Goal: Information Seeking & Learning: Learn about a topic

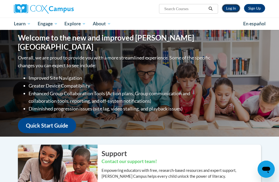
click at [231, 6] on link "Log In" at bounding box center [231, 8] width 18 height 9
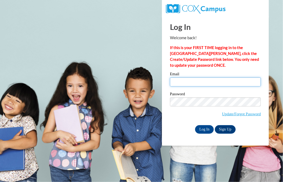
click at [198, 81] on input "Email" at bounding box center [215, 82] width 91 height 9
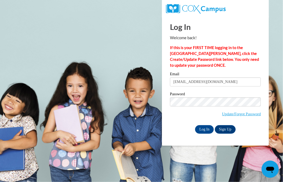
click at [226, 82] on input "ashley2df2024@gmail.com" at bounding box center [215, 82] width 91 height 9
drag, startPoint x: 153, startPoint y: 83, endPoint x: 133, endPoint y: 82, distance: 20.6
click at [133, 82] on body "Log In Welcome back! If this is your FIRST TIME logging in to the NEW Cox Campu…" at bounding box center [141, 91] width 283 height 182
click at [225, 83] on input "ashley2df2024@gmail.com" at bounding box center [215, 82] width 91 height 9
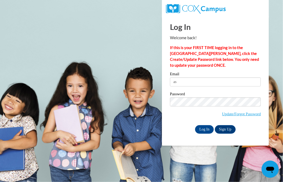
type input "a"
type input "alygrace55@gmail.com"
click at [251, 121] on div "Password Update/Forgot Password" at bounding box center [215, 108] width 91 height 32
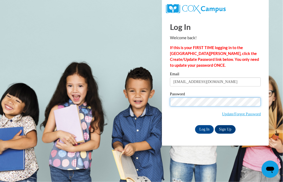
click at [195, 125] on input "Log In" at bounding box center [204, 129] width 19 height 9
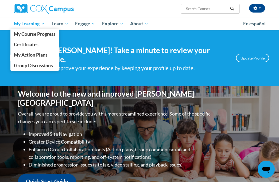
click at [30, 28] on link "My Learning" at bounding box center [29, 24] width 38 height 12
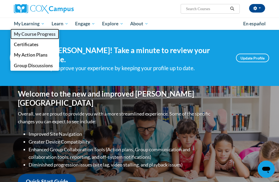
click at [30, 35] on span "My Course Progress" at bounding box center [35, 34] width 42 height 6
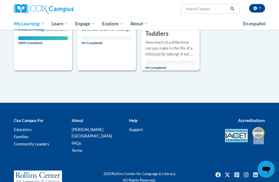
scroll to position [72, 0]
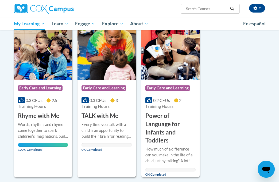
click at [126, 101] on div "0.3 CEUs 3 Training Hours" at bounding box center [107, 104] width 50 height 12
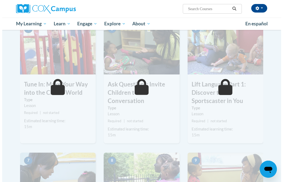
scroll to position [160, 0]
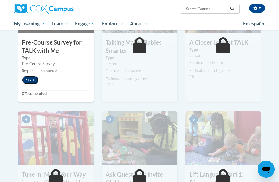
click at [33, 81] on button "Start" at bounding box center [30, 80] width 17 height 9
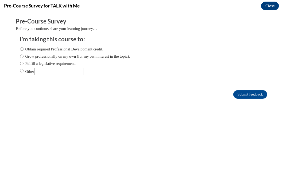
scroll to position [0, 0]
click at [31, 49] on label "Obtain required Professional Development credit." at bounding box center [61, 49] width 83 height 6
click at [24, 49] on input "Obtain required Professional Development credit." at bounding box center [21, 49] width 3 height 6
radio input "true"
click at [243, 96] on input "Submit feedback" at bounding box center [250, 94] width 34 height 9
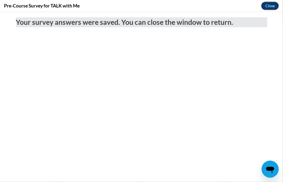
click at [270, 7] on button "Close" at bounding box center [270, 6] width 18 height 9
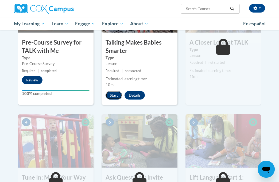
click at [114, 95] on button "Start" at bounding box center [114, 95] width 17 height 9
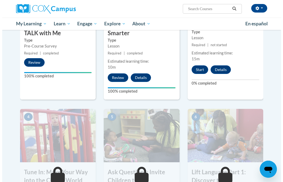
scroll to position [179, 0]
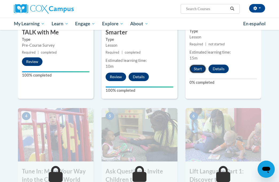
click at [197, 69] on button "Start" at bounding box center [198, 69] width 17 height 9
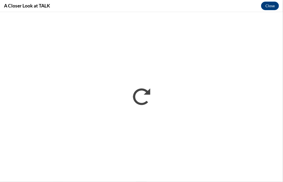
scroll to position [0, 0]
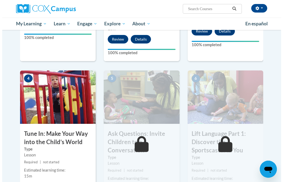
scroll to position [241, 0]
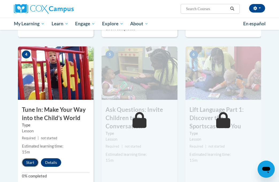
click at [32, 164] on button "Start" at bounding box center [30, 163] width 17 height 9
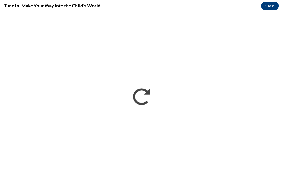
scroll to position [0, 0]
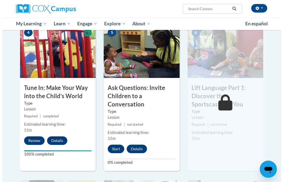
scroll to position [271, 0]
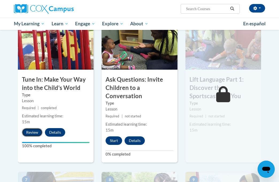
click at [34, 132] on button "Review" at bounding box center [32, 132] width 21 height 9
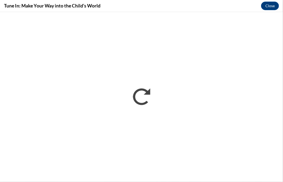
scroll to position [0, 0]
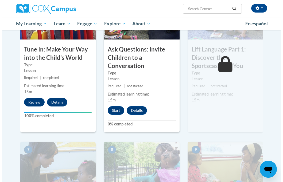
scroll to position [313, 0]
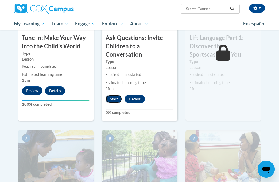
click at [110, 102] on button "Start" at bounding box center [114, 99] width 17 height 9
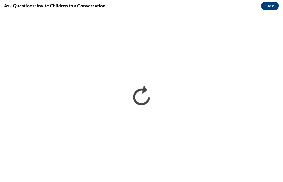
scroll to position [0, 0]
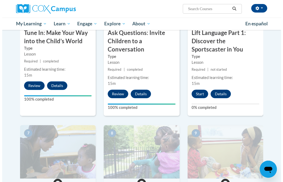
scroll to position [339, 0]
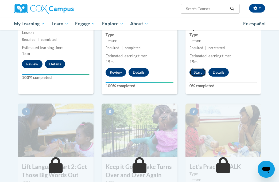
click at [201, 73] on button "Start" at bounding box center [198, 72] width 17 height 9
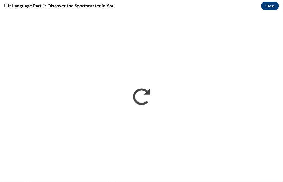
scroll to position [0, 0]
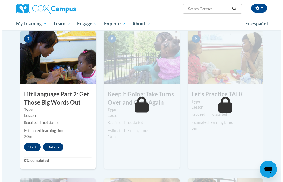
scroll to position [428, 0]
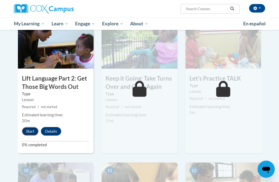
click at [29, 134] on button "Start" at bounding box center [30, 131] width 17 height 9
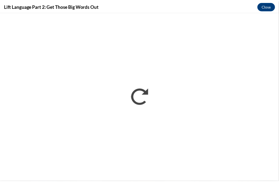
scroll to position [0, 0]
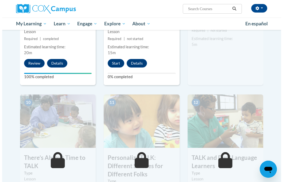
scroll to position [469, 0]
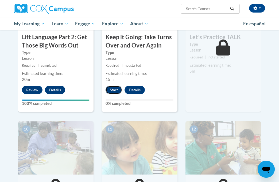
click at [117, 89] on button "Start" at bounding box center [114, 90] width 17 height 9
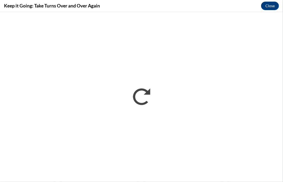
scroll to position [0, 0]
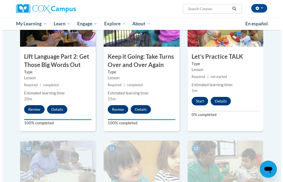
scroll to position [458, 0]
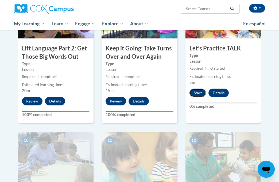
click at [198, 95] on button "Start" at bounding box center [198, 93] width 17 height 9
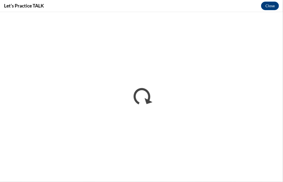
scroll to position [0, 0]
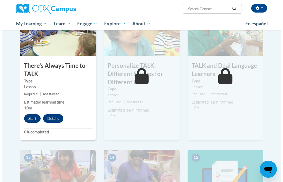
scroll to position [615, 0]
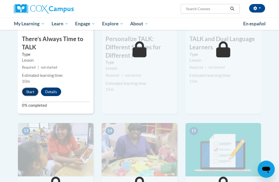
click at [32, 91] on button "Start" at bounding box center [30, 92] width 17 height 9
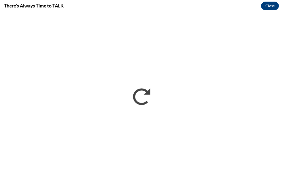
scroll to position [0, 0]
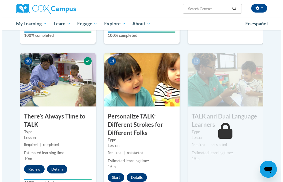
scroll to position [552, 0]
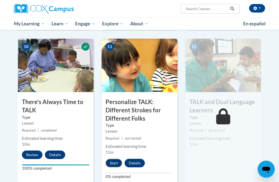
click at [120, 163] on button "Start" at bounding box center [114, 163] width 17 height 9
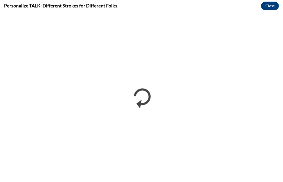
scroll to position [0, 0]
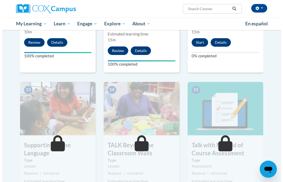
scroll to position [661, 0]
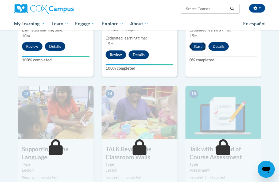
click at [203, 45] on button "Start" at bounding box center [198, 46] width 17 height 9
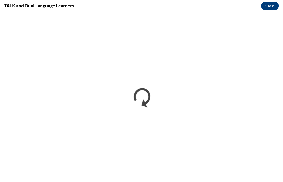
scroll to position [0, 0]
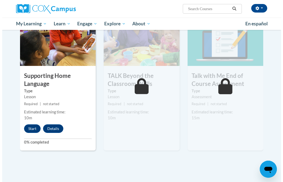
scroll to position [749, 0]
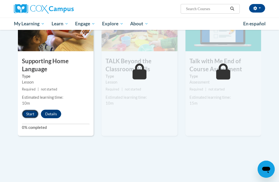
click at [34, 113] on button "Start" at bounding box center [30, 114] width 17 height 9
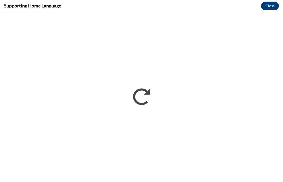
scroll to position [0, 0]
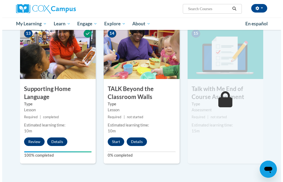
scroll to position [775, 0]
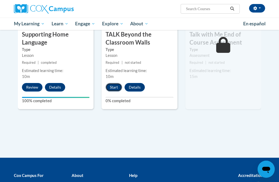
click at [115, 87] on button "Start" at bounding box center [114, 87] width 17 height 9
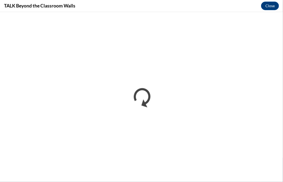
scroll to position [0, 0]
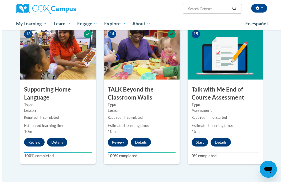
scroll to position [767, 0]
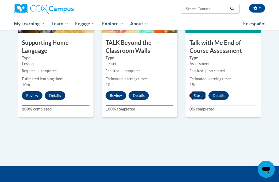
click at [199, 95] on button "Start" at bounding box center [198, 95] width 17 height 9
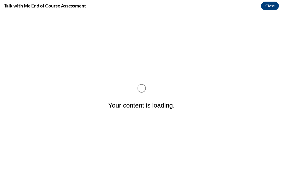
scroll to position [0, 0]
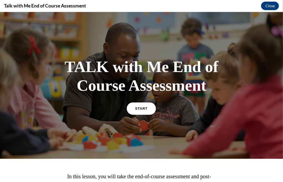
click at [145, 114] on link "START" at bounding box center [141, 108] width 29 height 12
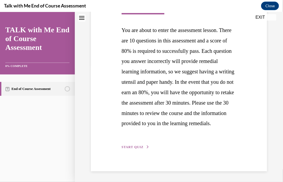
scroll to position [137, 0]
click at [68, 87] on circle "Unstarted" at bounding box center [67, 88] width 5 height 5
click at [137, 149] on span "START QUIZ" at bounding box center [133, 147] width 22 height 4
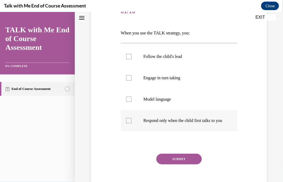
scroll to position [80, 0]
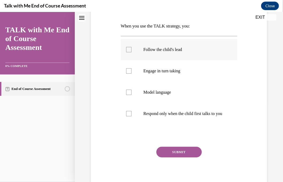
click at [172, 50] on p "Follow the child's lead" at bounding box center [184, 49] width 80 height 5
click at [132, 50] on input "Follow the child's lead" at bounding box center [128, 49] width 5 height 5
checkbox input "true"
click at [182, 157] on button "SUBMIT" at bounding box center [178, 152] width 45 height 11
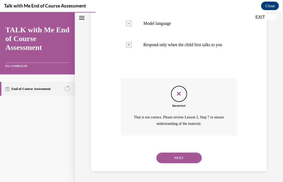
scroll to position [154, 0]
click at [180, 162] on button "NEXT" at bounding box center [178, 158] width 45 height 11
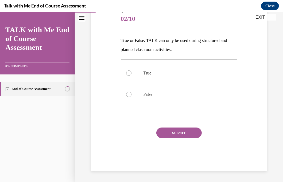
scroll to position [59, 0]
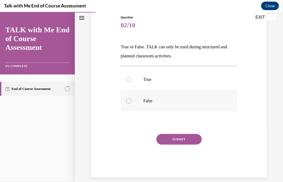
click at [129, 102] on div at bounding box center [128, 100] width 5 height 5
click at [129, 102] on input "False" at bounding box center [128, 100] width 5 height 5
radio input "true"
click at [171, 137] on button "SUBMIT" at bounding box center [178, 139] width 45 height 11
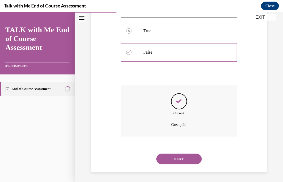
scroll to position [109, 0]
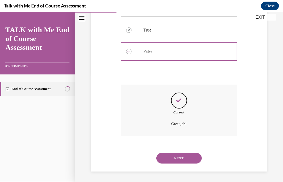
click at [181, 161] on button "NEXT" at bounding box center [178, 158] width 45 height 11
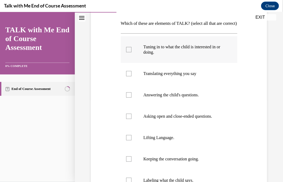
scroll to position [79, 0]
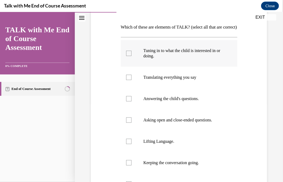
click at [128, 56] on div at bounding box center [128, 53] width 5 height 5
click at [128, 56] on input "Tuning in to what the child is interested in or doing." at bounding box center [128, 53] width 5 height 5
checkbox input "true"
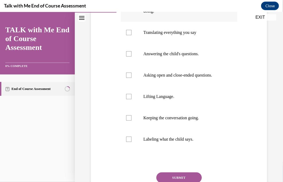
scroll to position [133, 0]
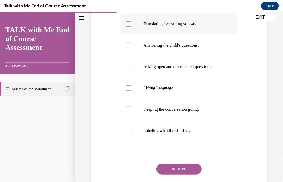
click at [128, 34] on label "Translating everything you say" at bounding box center [179, 23] width 117 height 21
click at [128, 26] on input "Translating everything you say" at bounding box center [128, 23] width 5 height 5
checkbox input "true"
click at [128, 48] on div at bounding box center [128, 45] width 5 height 5
click at [128, 48] on input "Answering the child's questions." at bounding box center [128, 45] width 5 height 5
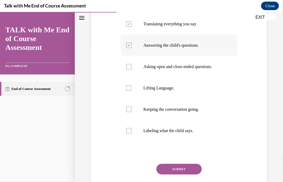
click at [128, 46] on icon at bounding box center [129, 45] width 2 height 2
click at [128, 48] on input "Answering the child's questions." at bounding box center [128, 45] width 5 height 5
click at [128, 48] on div at bounding box center [128, 45] width 5 height 5
click at [128, 48] on input "Answering the child's questions." at bounding box center [128, 45] width 5 height 5
checkbox input "true"
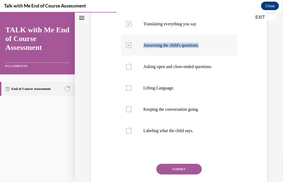
click at [129, 69] on div at bounding box center [128, 66] width 5 height 5
click at [129, 69] on input "Asking open and close-ended questions." at bounding box center [128, 66] width 5 height 5
checkbox input "true"
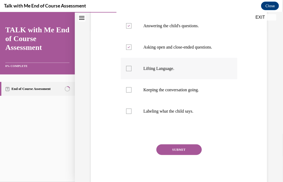
scroll to position [159, 0]
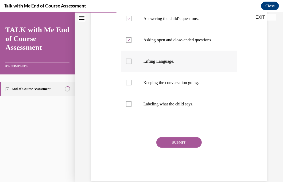
click at [128, 64] on div at bounding box center [128, 61] width 5 height 5
click at [128, 64] on input "Lifting Language." at bounding box center [128, 61] width 5 height 5
checkbox input "true"
click at [127, 85] on div at bounding box center [128, 82] width 5 height 5
click at [127, 85] on input "Keeping the conversation going." at bounding box center [128, 82] width 5 height 5
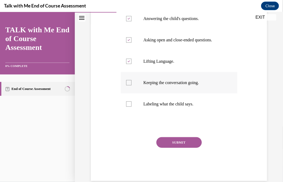
checkbox input "true"
click at [126, 107] on div at bounding box center [128, 103] width 5 height 5
click at [126, 107] on input "Labeling what the child says." at bounding box center [128, 103] width 5 height 5
checkbox input "true"
click at [163, 148] on button "SUBMIT" at bounding box center [178, 142] width 45 height 11
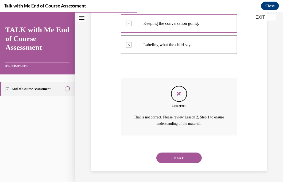
scroll to position [227, 0]
click at [181, 156] on button "NEXT" at bounding box center [178, 158] width 45 height 11
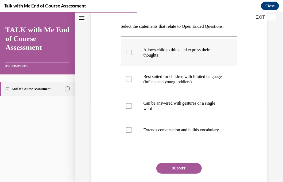
scroll to position [80, 0]
click at [153, 132] on p "Extends conversation and builds vocabulary" at bounding box center [184, 129] width 80 height 5
click at [132, 132] on input "Extends conversation and builds vocabulary" at bounding box center [128, 129] width 5 height 5
checkbox input "true"
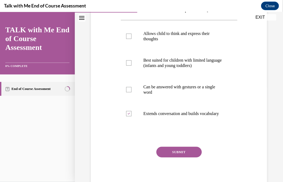
scroll to position [107, 0]
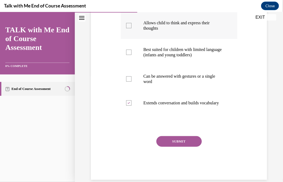
click at [128, 28] on div at bounding box center [128, 25] width 5 height 5
click at [128, 28] on input "Allows child to think and express their thoughts" at bounding box center [128, 25] width 5 height 5
checkbox input "true"
click at [178, 147] on button "SUBMIT" at bounding box center [178, 141] width 45 height 11
click at [178, 155] on div "SUBMIT NEXT" at bounding box center [179, 158] width 117 height 44
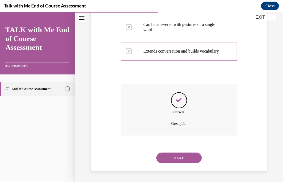
scroll to position [173, 0]
click at [178, 158] on button "NEXT" at bounding box center [178, 158] width 45 height 11
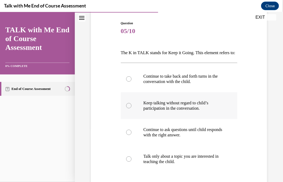
scroll to position [80, 0]
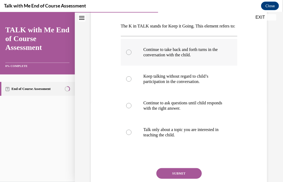
click at [129, 55] on div at bounding box center [128, 51] width 5 height 5
click at [129, 55] on input "Continue to take back and forth turns in the conversation with the child." at bounding box center [128, 51] width 5 height 5
radio input "true"
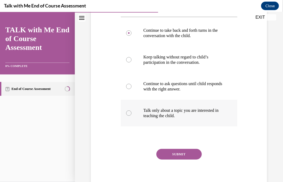
scroll to position [107, 0]
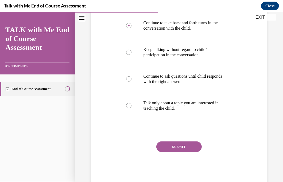
click at [183, 152] on button "SUBMIT" at bounding box center [178, 146] width 45 height 11
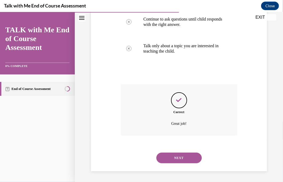
scroll to position [173, 0]
click at [187, 158] on button "NEXT" at bounding box center [178, 158] width 45 height 11
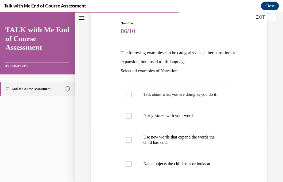
scroll to position [80, 0]
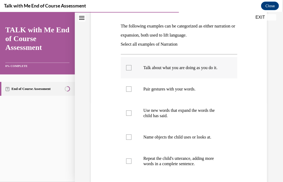
click at [128, 70] on div at bounding box center [128, 67] width 5 height 5
click at [128, 70] on input "Talk about what you are doing as you do it." at bounding box center [128, 67] width 5 height 5
checkbox input "true"
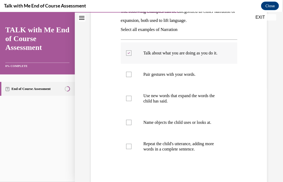
scroll to position [107, 0]
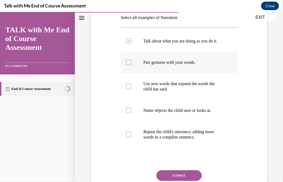
click at [129, 65] on div at bounding box center [128, 62] width 5 height 5
click at [129, 65] on input "Pair gestures with your words." at bounding box center [128, 62] width 5 height 5
checkbox input "true"
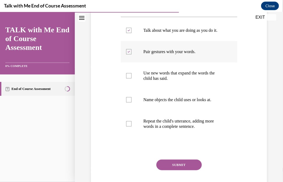
scroll to position [134, 0]
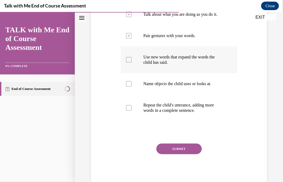
click at [128, 62] on div at bounding box center [128, 59] width 5 height 5
click at [128, 62] on input "Use new words that expand the words the child has said." at bounding box center [128, 59] width 5 height 5
checkbox input "true"
click at [130, 86] on div at bounding box center [128, 83] width 5 height 5
click at [130, 86] on input "Name objects the child uses or looks at." at bounding box center [128, 83] width 5 height 5
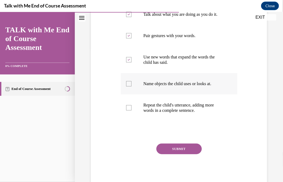
checkbox input "true"
click at [128, 110] on div at bounding box center [128, 107] width 5 height 5
click at [128, 110] on input "Repeat the child's utterance, adding more words in a complete sentence." at bounding box center [128, 107] width 5 height 5
checkbox input "true"
click at [174, 152] on button "SUBMIT" at bounding box center [178, 149] width 45 height 11
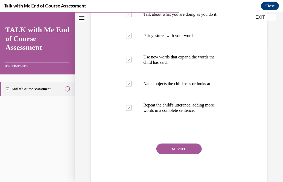
click at [174, 152] on div "SUBMIT NEXT" at bounding box center [179, 166] width 117 height 44
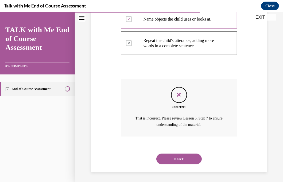
scroll to position [204, 0]
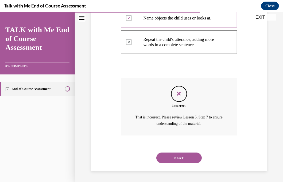
click at [182, 158] on button "NEXT" at bounding box center [178, 158] width 45 height 11
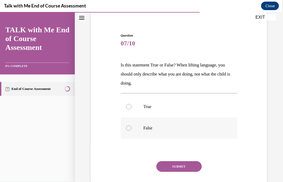
scroll to position [53, 0]
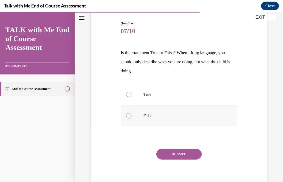
click at [128, 116] on div at bounding box center [128, 115] width 5 height 5
click at [128, 116] on input "False" at bounding box center [128, 115] width 5 height 5
radio input "true"
click at [173, 153] on button "SUBMIT" at bounding box center [178, 154] width 45 height 11
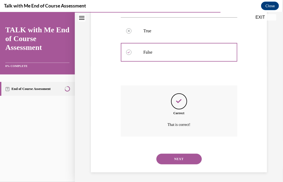
scroll to position [118, 0]
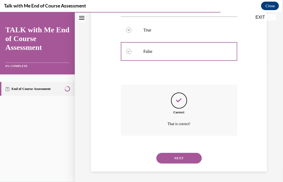
click at [183, 158] on button "NEXT" at bounding box center [178, 158] width 45 height 11
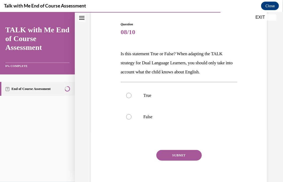
scroll to position [53, 0]
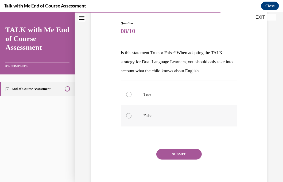
click at [128, 115] on div at bounding box center [128, 115] width 5 height 5
click at [128, 115] on input "False" at bounding box center [128, 115] width 5 height 5
radio input "true"
click at [179, 156] on button "SUBMIT" at bounding box center [178, 154] width 45 height 11
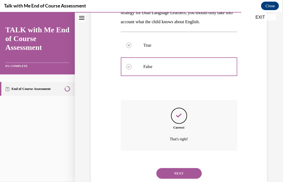
scroll to position [118, 0]
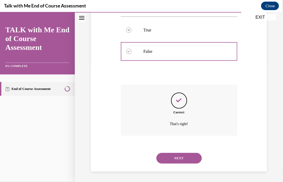
click at [182, 157] on button "NEXT" at bounding box center [178, 158] width 45 height 11
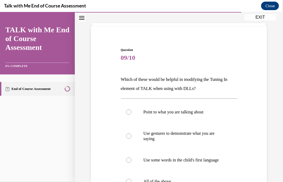
scroll to position [53, 0]
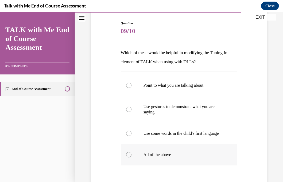
click at [128, 158] on div at bounding box center [128, 154] width 5 height 5
click at [128, 158] on input "All of the above" at bounding box center [128, 154] width 5 height 5
radio input "true"
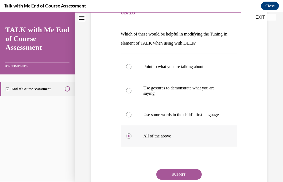
scroll to position [80, 0]
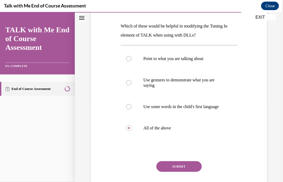
click at [183, 171] on button "SUBMIT" at bounding box center [178, 166] width 45 height 11
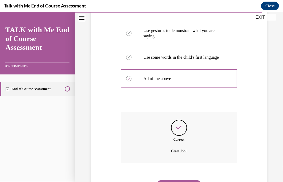
scroll to position [162, 0]
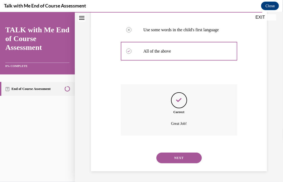
click at [186, 160] on button "NEXT" at bounding box center [178, 158] width 45 height 11
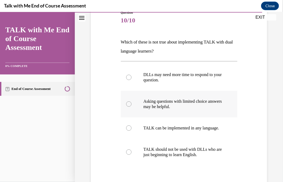
scroll to position [80, 0]
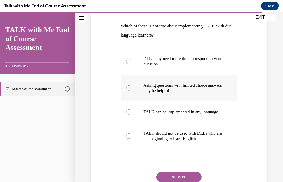
click at [129, 90] on div at bounding box center [128, 87] width 5 height 5
click at [129, 90] on input "Asking questions with limited choice answers may be helpful." at bounding box center [128, 87] width 5 height 5
radio input "true"
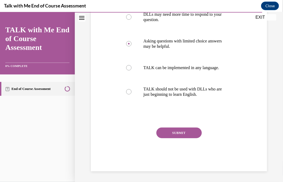
scroll to position [130, 0]
click at [172, 133] on button "SUBMIT" at bounding box center [178, 133] width 45 height 11
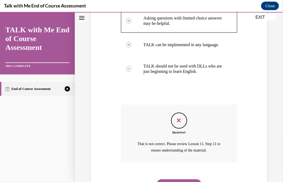
scroll to position [179, 0]
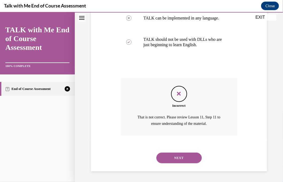
click at [181, 159] on button "NEXT" at bounding box center [178, 158] width 45 height 11
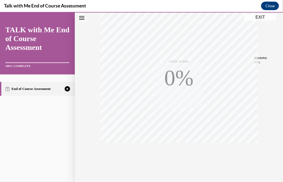
scroll to position [103, 0]
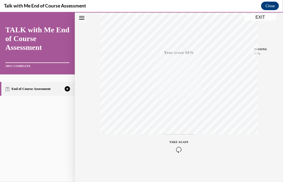
click at [179, 150] on icon "button" at bounding box center [179, 150] width 19 height 6
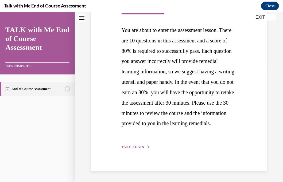
scroll to position [137, 0]
click at [136, 147] on span "TAKE AGAIN" at bounding box center [133, 147] width 23 height 4
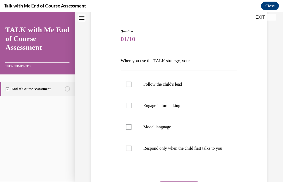
scroll to position [53, 0]
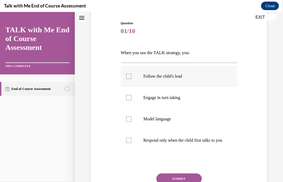
click at [127, 76] on div at bounding box center [128, 76] width 5 height 5
click at [127, 76] on input "Follow the child's lead" at bounding box center [128, 76] width 5 height 5
checkbox input "true"
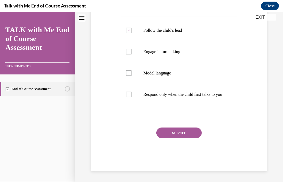
click at [176, 135] on button "SUBMIT" at bounding box center [178, 133] width 45 height 11
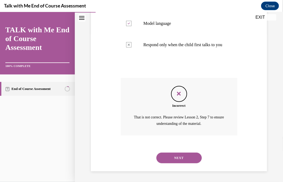
scroll to position [154, 0]
click at [182, 156] on button "NEXT" at bounding box center [178, 158] width 45 height 11
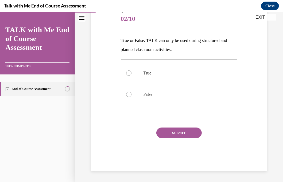
scroll to position [59, 0]
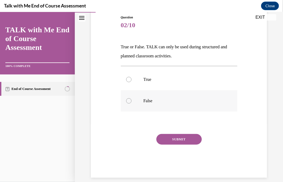
click at [129, 100] on div at bounding box center [128, 100] width 5 height 5
click at [129, 100] on input "False" at bounding box center [128, 100] width 5 height 5
radio input "true"
click at [169, 140] on button "SUBMIT" at bounding box center [178, 139] width 45 height 11
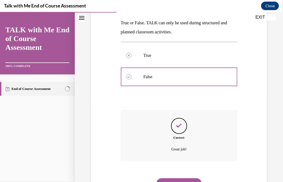
scroll to position [109, 0]
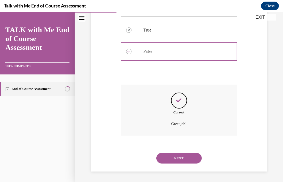
click at [177, 157] on button "NEXT" at bounding box center [178, 158] width 45 height 11
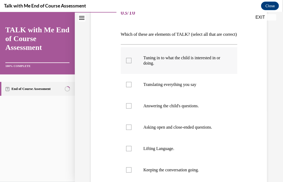
scroll to position [80, 0]
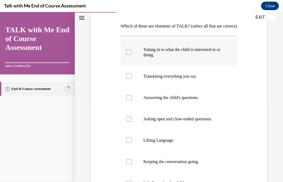
click at [129, 55] on div at bounding box center [128, 51] width 5 height 5
click at [129, 55] on input "Tuning in to what the child is interested in or doing." at bounding box center [128, 51] width 5 height 5
checkbox input "true"
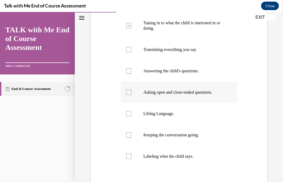
click at [128, 95] on div at bounding box center [128, 92] width 5 height 5
click at [128, 95] on input "Asking open and close-ended questions." at bounding box center [128, 92] width 5 height 5
click at [128, 95] on div at bounding box center [128, 92] width 5 height 5
click at [128, 95] on input "Asking open and close-ended questions." at bounding box center [128, 92] width 5 height 5
click at [126, 95] on div at bounding box center [128, 92] width 5 height 5
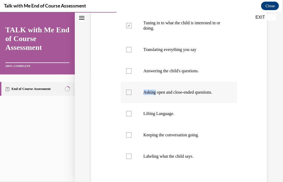
click at [126, 95] on input "Asking open and close-ended questions." at bounding box center [128, 92] width 5 height 5
checkbox input "true"
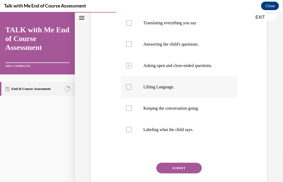
click at [127, 90] on div at bounding box center [128, 86] width 5 height 5
click at [127, 90] on input "Lifting Language." at bounding box center [128, 86] width 5 height 5
checkbox input "true"
click at [128, 111] on div at bounding box center [128, 108] width 5 height 5
click at [128, 111] on input "Keeping the conversation going." at bounding box center [128, 108] width 5 height 5
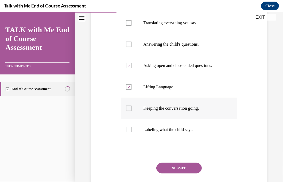
checkbox input "true"
click at [181, 174] on button "SUBMIT" at bounding box center [178, 168] width 45 height 11
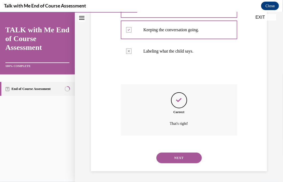
scroll to position [221, 0]
click at [183, 159] on button "NEXT" at bounding box center [178, 158] width 45 height 11
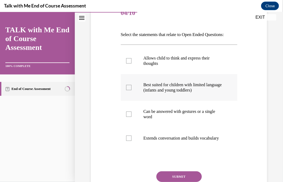
scroll to position [80, 0]
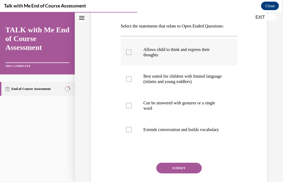
click at [129, 55] on div at bounding box center [128, 51] width 5 height 5
click at [129, 55] on input "Allows child to think and express their thoughts" at bounding box center [128, 51] width 5 height 5
checkbox input "true"
click at [128, 132] on div at bounding box center [128, 129] width 5 height 5
click at [128, 132] on input "Extends conversation and builds vocabulary" at bounding box center [128, 129] width 5 height 5
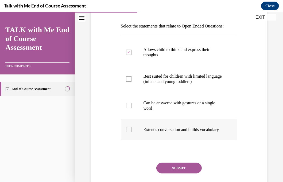
checkbox input "true"
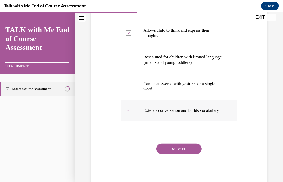
scroll to position [107, 0]
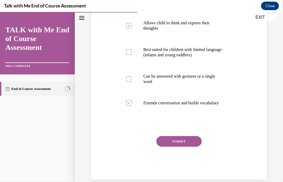
click at [173, 147] on button "SUBMIT" at bounding box center [178, 141] width 45 height 11
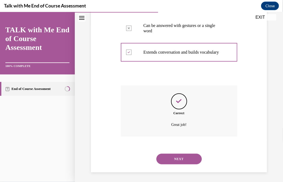
scroll to position [173, 0]
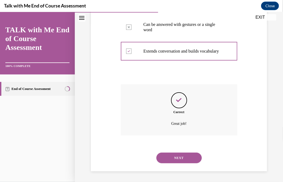
click at [177, 159] on button "NEXT" at bounding box center [178, 158] width 45 height 11
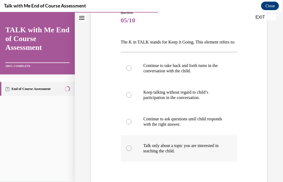
scroll to position [80, 0]
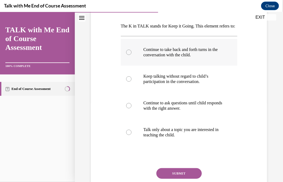
click at [127, 55] on div at bounding box center [128, 51] width 5 height 5
click at [127, 55] on input "Continue to take back and forth turns in the conversation with the child." at bounding box center [128, 51] width 5 height 5
radio input "true"
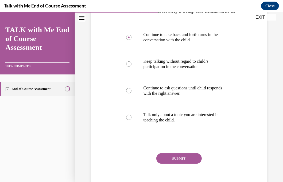
scroll to position [107, 0]
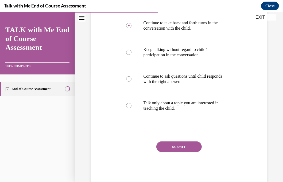
click at [172, 152] on button "SUBMIT" at bounding box center [178, 146] width 45 height 11
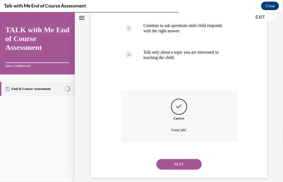
scroll to position [173, 0]
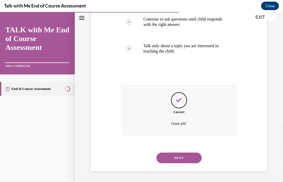
click at [177, 158] on button "NEXT" at bounding box center [178, 158] width 45 height 11
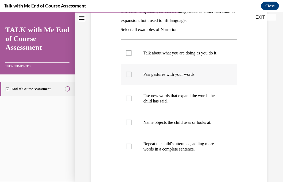
scroll to position [107, 0]
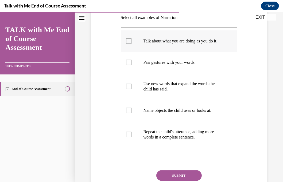
click at [129, 44] on div at bounding box center [128, 40] width 5 height 5
click at [129, 44] on input "Talk about what you are doing as you do it." at bounding box center [128, 40] width 5 height 5
checkbox input "true"
click at [127, 65] on div at bounding box center [128, 62] width 5 height 5
click at [127, 65] on input "Pair gestures with your words." at bounding box center [128, 62] width 5 height 5
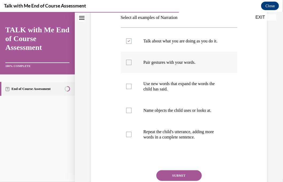
checkbox input "true"
click at [129, 113] on div at bounding box center [128, 110] width 5 height 5
click at [129, 113] on input "Name objects the child uses or looks at." at bounding box center [128, 110] width 5 height 5
checkbox input "true"
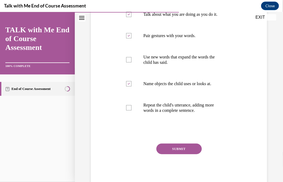
click at [167, 152] on button "SUBMIT" at bounding box center [178, 149] width 45 height 11
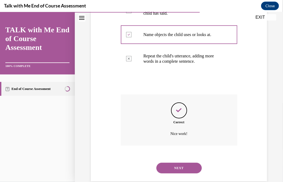
scroll to position [198, 0]
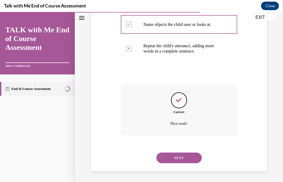
click at [186, 158] on button "NEXT" at bounding box center [178, 158] width 45 height 11
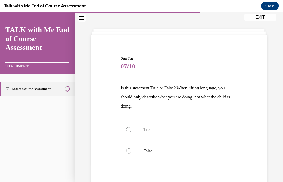
scroll to position [27, 0]
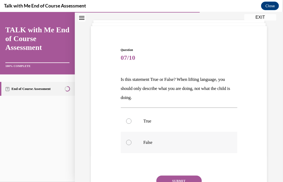
click at [130, 142] on div at bounding box center [128, 142] width 5 height 5
click at [130, 142] on input "False" at bounding box center [128, 142] width 5 height 5
radio input "true"
click at [179, 178] on button "SUBMIT" at bounding box center [178, 181] width 45 height 11
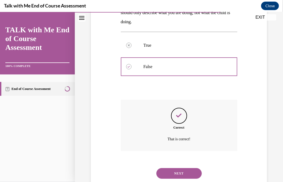
scroll to position [118, 0]
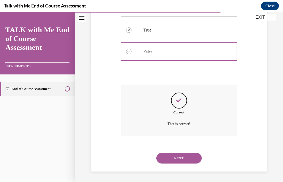
click at [190, 159] on button "NEXT" at bounding box center [178, 158] width 45 height 11
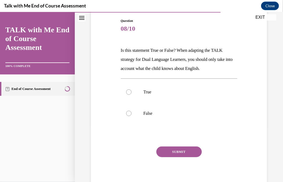
scroll to position [48, 0]
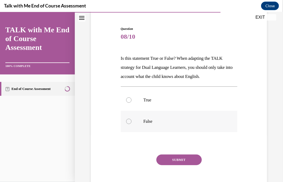
click at [128, 121] on div at bounding box center [128, 121] width 5 height 5
click at [128, 121] on input "False" at bounding box center [128, 121] width 5 height 5
radio input "true"
click at [174, 161] on button "SUBMIT" at bounding box center [178, 160] width 45 height 11
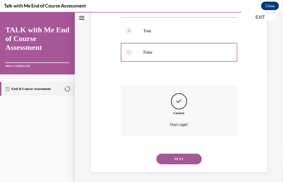
scroll to position [118, 0]
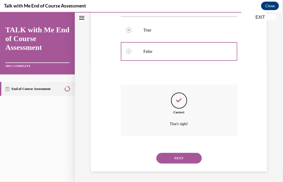
click at [182, 155] on button "NEXT" at bounding box center [178, 158] width 45 height 11
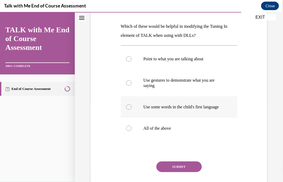
scroll to position [80, 0]
click at [129, 131] on div at bounding box center [128, 127] width 5 height 5
click at [129, 131] on input "All of the above" at bounding box center [128, 127] width 5 height 5
radio input "true"
click at [174, 171] on button "SUBMIT" at bounding box center [178, 166] width 45 height 11
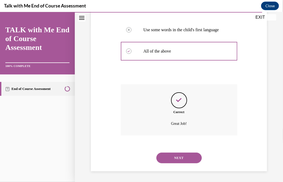
scroll to position [162, 0]
click at [179, 161] on button "NEXT" at bounding box center [178, 158] width 45 height 11
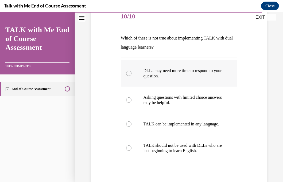
scroll to position [80, 0]
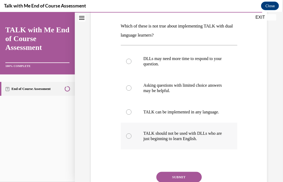
click at [125, 141] on label "TALK should not be used with DLLs who are just beginning to learn English." at bounding box center [179, 136] width 117 height 27
click at [126, 139] on input "TALK should not be used with DLLs who are just beginning to learn English." at bounding box center [128, 135] width 5 height 5
radio input "true"
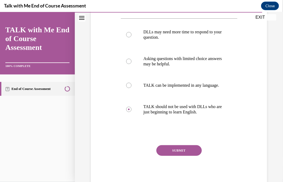
click at [175, 154] on button "SUBMIT" at bounding box center [178, 150] width 45 height 11
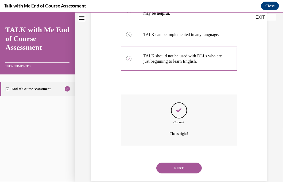
scroll to position [173, 0]
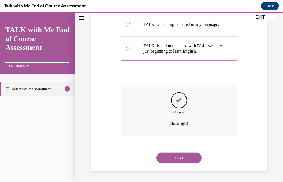
click at [189, 158] on button "NEXT" at bounding box center [178, 158] width 45 height 11
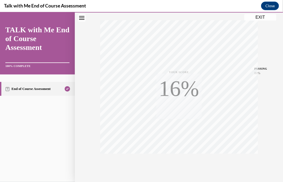
scroll to position [103, 0]
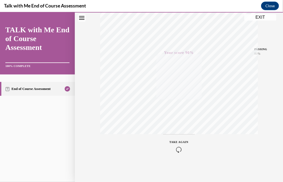
click at [260, 15] on button "EXIT" at bounding box center [260, 17] width 32 height 6
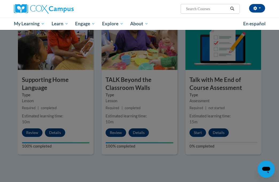
scroll to position [714, 0]
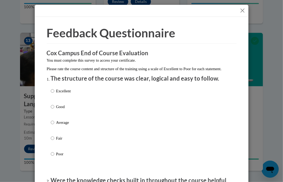
click at [241, 11] on button "Close" at bounding box center [242, 10] width 7 height 7
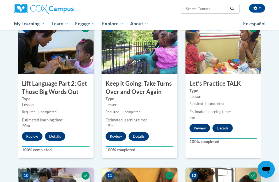
scroll to position [393, 0]
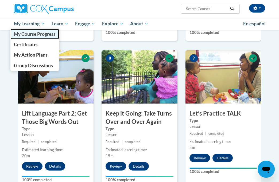
click at [39, 34] on span "My Course Progress" at bounding box center [35, 34] width 42 height 6
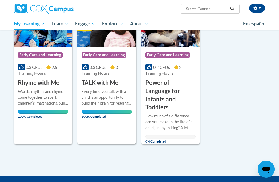
scroll to position [107, 0]
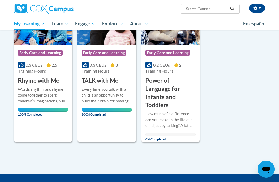
click at [178, 111] on div "How much of a difference can you make in the life of a child just by talking? A…" at bounding box center [170, 120] width 50 height 18
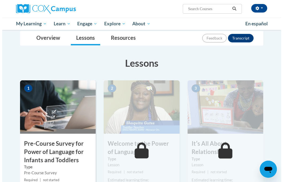
scroll to position [152, 0]
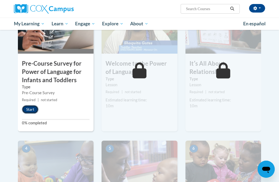
click at [33, 111] on button "Start" at bounding box center [30, 109] width 17 height 9
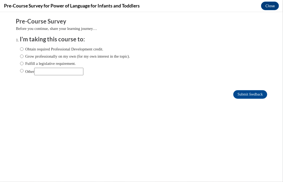
scroll to position [0, 0]
click at [71, 50] on label "Obtain required Professional Development credit." at bounding box center [61, 49] width 83 height 6
click at [24, 50] on input "Obtain required Professional Development credit." at bounding box center [21, 49] width 3 height 6
radio input "true"
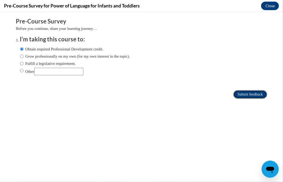
click at [252, 97] on input "Submit feedback" at bounding box center [250, 94] width 34 height 9
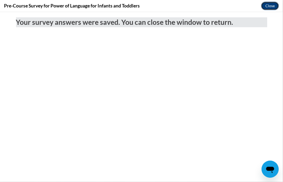
click at [265, 9] on button "Close" at bounding box center [270, 6] width 18 height 9
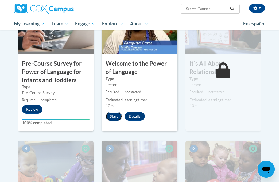
click at [119, 114] on button "Start" at bounding box center [114, 116] width 17 height 9
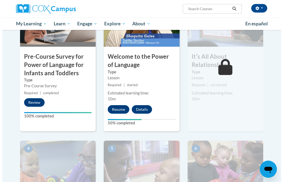
scroll to position [160, 0]
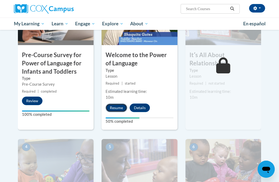
click at [117, 109] on button "Resume" at bounding box center [117, 108] width 22 height 9
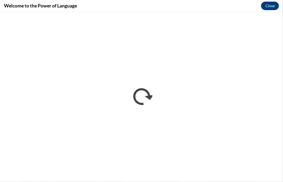
scroll to position [0, 0]
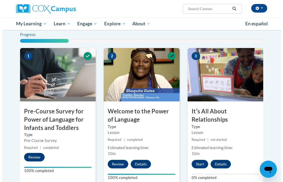
scroll to position [152, 0]
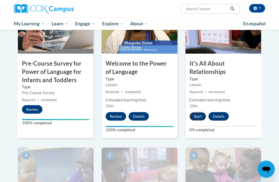
click at [198, 116] on button "Start" at bounding box center [198, 116] width 17 height 9
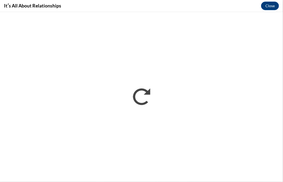
scroll to position [0, 0]
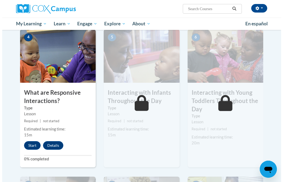
scroll to position [286, 0]
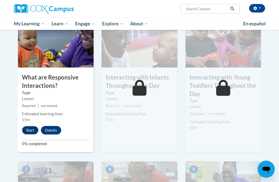
click at [34, 131] on button "Start" at bounding box center [30, 130] width 17 height 9
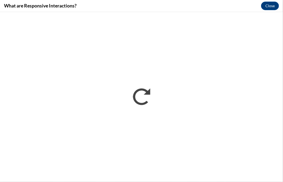
scroll to position [0, 0]
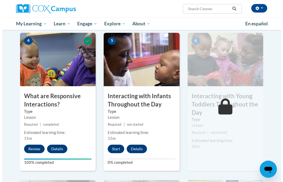
scroll to position [286, 0]
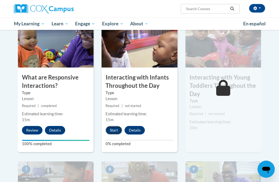
click at [113, 129] on button "Start" at bounding box center [114, 130] width 17 height 9
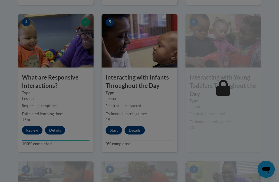
click at [113, 129] on div at bounding box center [139, 91] width 279 height 182
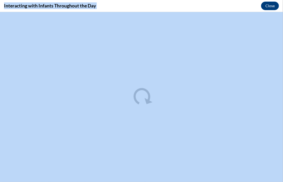
scroll to position [0, 0]
click at [170, 6] on div "Interacting with Infants Throughout the Day Close" at bounding box center [141, 6] width 283 height 12
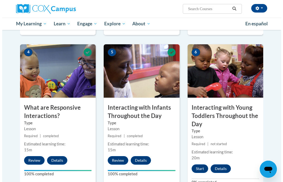
scroll to position [324, 0]
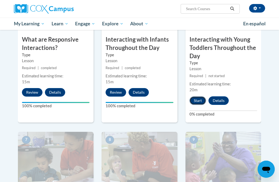
click at [203, 102] on button "Start" at bounding box center [198, 101] width 17 height 9
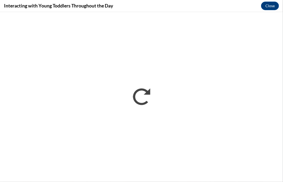
scroll to position [0, 0]
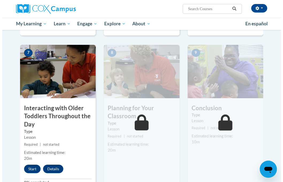
scroll to position [419, 0]
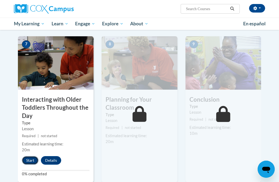
click at [32, 162] on button "Start" at bounding box center [30, 160] width 17 height 9
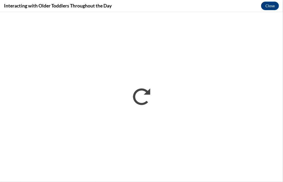
scroll to position [0, 0]
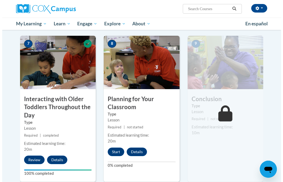
scroll to position [419, 0]
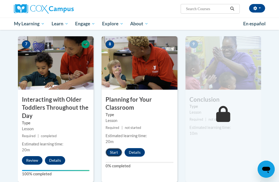
click at [117, 153] on button "Start" at bounding box center [114, 152] width 17 height 9
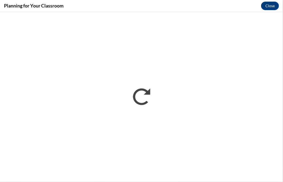
scroll to position [0, 0]
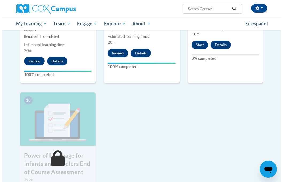
scroll to position [519, 0]
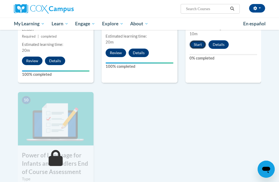
click at [198, 45] on button "Start" at bounding box center [198, 44] width 17 height 9
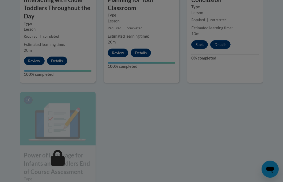
click at [198, 45] on div at bounding box center [141, 91] width 283 height 182
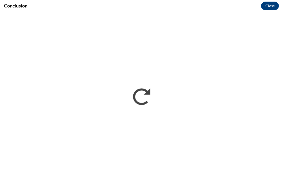
scroll to position [0, 0]
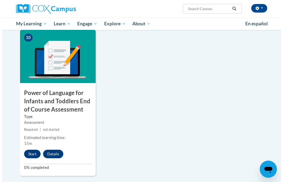
scroll to position [642, 0]
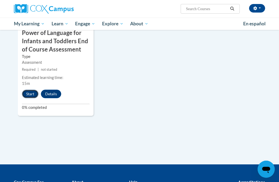
click at [29, 94] on button "Start" at bounding box center [30, 94] width 17 height 9
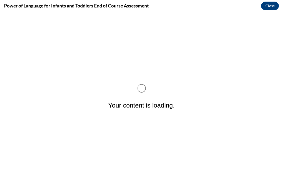
scroll to position [0, 0]
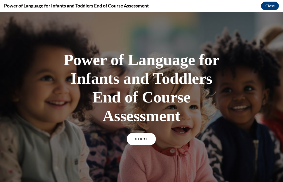
click at [136, 141] on link "START" at bounding box center [141, 139] width 29 height 12
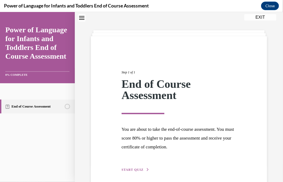
scroll to position [39, 0]
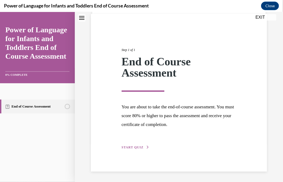
click at [135, 146] on span "START QUIZ" at bounding box center [133, 147] width 22 height 4
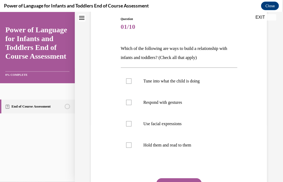
scroll to position [66, 0]
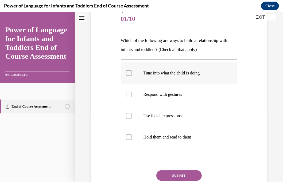
click at [128, 74] on div at bounding box center [128, 72] width 5 height 5
click at [128, 74] on input "Tune into what the child is doing" at bounding box center [128, 72] width 5 height 5
checkbox input "true"
click at [129, 94] on div at bounding box center [128, 94] width 5 height 5
click at [129, 94] on input "Respond with gestures" at bounding box center [128, 94] width 5 height 5
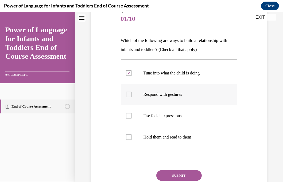
checkbox input "true"
click at [129, 117] on div at bounding box center [128, 115] width 5 height 5
click at [129, 117] on input "Use facial expressions" at bounding box center [128, 115] width 5 height 5
checkbox input "true"
click at [128, 138] on div at bounding box center [128, 137] width 5 height 5
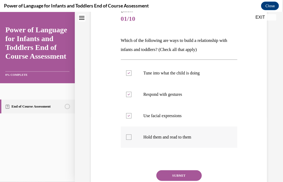
click at [128, 138] on input "Hold them and read to them" at bounding box center [128, 137] width 5 height 5
checkbox input "true"
click at [166, 175] on button "SUBMIT" at bounding box center [178, 175] width 45 height 11
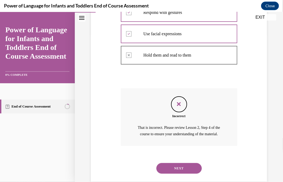
scroll to position [158, 0]
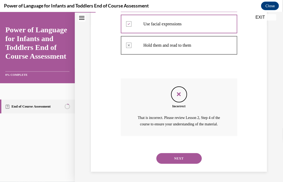
click at [183, 159] on button "NEXT" at bounding box center [178, 158] width 45 height 11
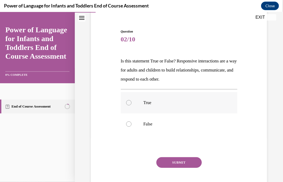
scroll to position [53, 0]
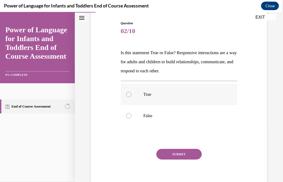
click at [129, 93] on div at bounding box center [128, 94] width 5 height 5
click at [129, 93] on input "True" at bounding box center [128, 94] width 5 height 5
radio input "true"
click at [182, 156] on button "SUBMIT" at bounding box center [178, 154] width 45 height 11
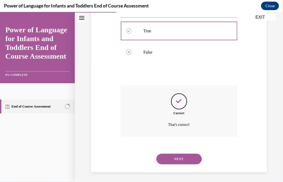
scroll to position [118, 0]
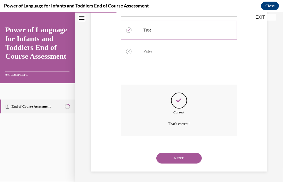
click at [186, 158] on button "NEXT" at bounding box center [178, 158] width 45 height 11
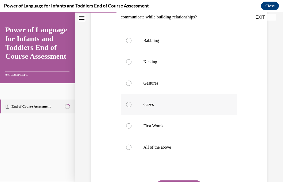
scroll to position [107, 0]
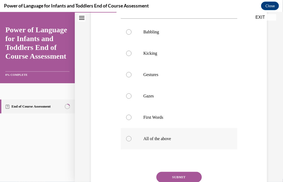
click at [128, 136] on div at bounding box center [128, 138] width 5 height 5
click at [128, 136] on input "All of the above" at bounding box center [128, 138] width 5 height 5
radio input "true"
click at [128, 136] on div at bounding box center [128, 138] width 5 height 5
click at [128, 136] on input "All of the above" at bounding box center [128, 138] width 5 height 5
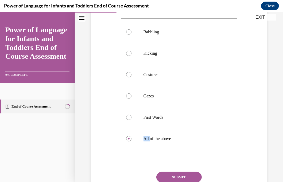
click at [183, 173] on button "SUBMIT" at bounding box center [178, 177] width 45 height 11
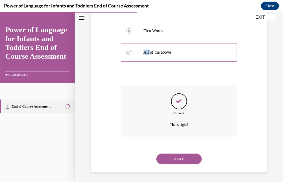
scroll to position [194, 0]
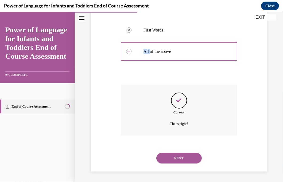
click at [176, 163] on button "NEXT" at bounding box center [178, 158] width 45 height 11
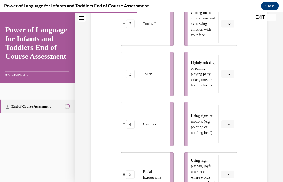
scroll to position [160, 0]
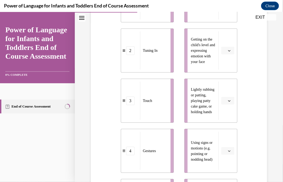
click at [149, 53] on span "Tuning In" at bounding box center [150, 51] width 15 height 6
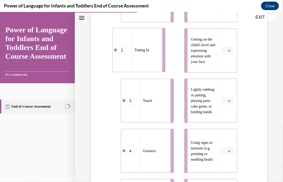
drag, startPoint x: 168, startPoint y: 55, endPoint x: 137, endPoint y: 52, distance: 30.6
click at [138, 52] on span "Tuning In" at bounding box center [142, 50] width 15 height 6
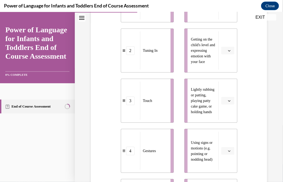
click at [137, 52] on div "2" at bounding box center [130, 50] width 19 height 9
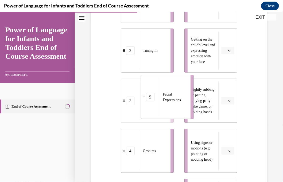
drag, startPoint x: 151, startPoint y: 154, endPoint x: 187, endPoint y: 84, distance: 78.9
click at [175, 96] on div "Facial Expressions" at bounding box center [173, 97] width 27 height 38
click at [177, 95] on div "Facial Expressions" at bounding box center [173, 97] width 27 height 38
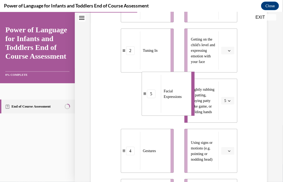
drag, startPoint x: 187, startPoint y: 84, endPoint x: 188, endPoint y: 79, distance: 5.5
click at [188, 79] on li "5 Facial Expressions" at bounding box center [168, 94] width 53 height 44
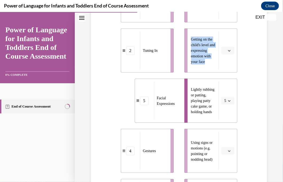
drag, startPoint x: 188, startPoint y: 79, endPoint x: 175, endPoint y: 82, distance: 12.9
click at [175, 82] on div "1 Child Directed Speech 2 Tuning In 5 Facial Expressions 4 Gestures 3 Touch Pay…" at bounding box center [179, 95] width 117 height 256
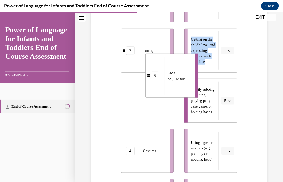
drag, startPoint x: 162, startPoint y: 109, endPoint x: 177, endPoint y: 74, distance: 37.8
click at [174, 79] on div "Facial Expressions" at bounding box center [178, 75] width 27 height 38
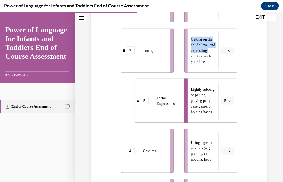
drag, startPoint x: 177, startPoint y: 74, endPoint x: 188, endPoint y: 62, distance: 16.9
click at [188, 62] on div "1 Child Directed Speech 2 Tuning In 5 Facial Expressions 4 Gestures 3 Touch Pay…" at bounding box center [179, 95] width 117 height 256
click at [160, 107] on div "Facial Expressions" at bounding box center [167, 101] width 27 height 38
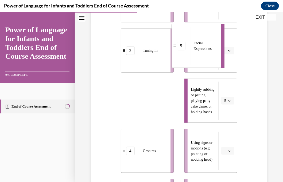
drag, startPoint x: 168, startPoint y: 91, endPoint x: 197, endPoint y: 51, distance: 50.0
click at [197, 51] on span "Facial Expressions" at bounding box center [206, 45] width 24 height 11
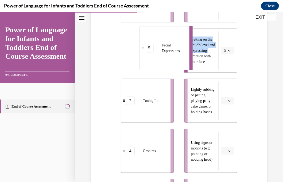
drag, startPoint x: 186, startPoint y: 74, endPoint x: 168, endPoint y: 95, distance: 28.3
click at [170, 94] on ul "1 Child Directed Speech 5 Facial Expressions 2 Tuning In 4 Gestures 3 Touch" at bounding box center [150, 100] width 58 height 245
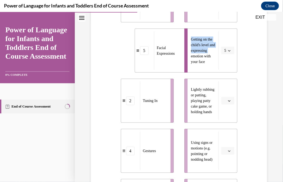
click at [255, 71] on div "Question 04/10 Please match each example with the correct element of responsive…" at bounding box center [179, 94] width 179 height 392
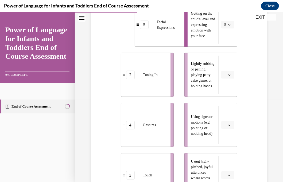
scroll to position [187, 0]
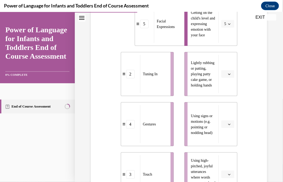
drag, startPoint x: 150, startPoint y: 165, endPoint x: 151, endPoint y: 145, distance: 20.1
click at [151, 148] on ul "1 Child Directed Speech 5 Facial Expressions 2 Tuning In 4 Gestures 3 Touch" at bounding box center [150, 73] width 58 height 245
click at [153, 133] on ul "1 Child Directed Speech 5 Facial Expressions 2 Tuning In 4 Gestures 3 Touch" at bounding box center [150, 73] width 58 height 245
drag, startPoint x: 154, startPoint y: 122, endPoint x: 158, endPoint y: 103, distance: 19.1
click at [158, 103] on ul "1 Child Directed Speech 3 Touch 2 Tuning In 4 Gestures 5 Facial Expressions" at bounding box center [150, 73] width 58 height 245
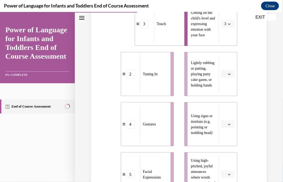
drag, startPoint x: 156, startPoint y: 179, endPoint x: 158, endPoint y: 166, distance: 12.7
click at [158, 168] on ul "1 Child Directed Speech 3 Touch 2 Tuning In 4 Gestures 5 Facial Expressions" at bounding box center [150, 73] width 58 height 245
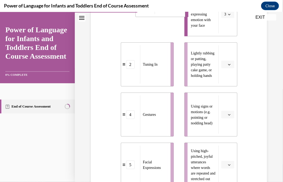
drag, startPoint x: 158, startPoint y: 155, endPoint x: 159, endPoint y: 144, distance: 10.5
click at [159, 144] on ul "1 Child Directed Speech 3 Touch 2 Tuning In 4 Gestures 5 Facial Expressions" at bounding box center [150, 64] width 58 height 245
click at [140, 170] on div "Facial Expressions" at bounding box center [153, 165] width 27 height 38
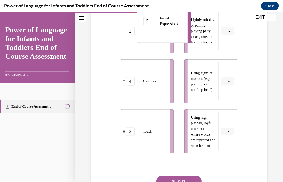
drag, startPoint x: 140, startPoint y: 169, endPoint x: 140, endPoint y: 158, distance: 11.0
click at [141, 166] on div "Question 04/10 Please match each example with the correct element of responsive…" at bounding box center [179, 32] width 117 height 376
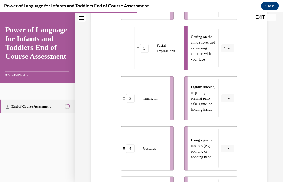
scroll to position [158, 0]
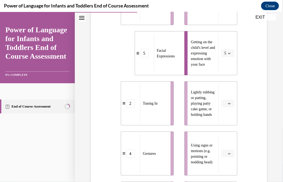
click at [137, 155] on div "4" at bounding box center [130, 153] width 19 height 9
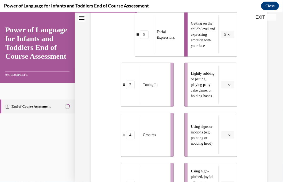
scroll to position [185, 0]
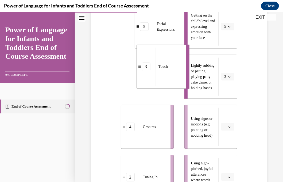
drag, startPoint x: 129, startPoint y: 174, endPoint x: 132, endPoint y: 156, distance: 18.2
click at [132, 156] on ul "1 Child Directed Speech 5 Facial Expressions 3 Touch 4 Gestures 2 Tuning In" at bounding box center [150, 76] width 58 height 245
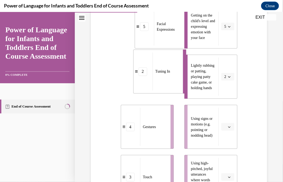
drag, startPoint x: 151, startPoint y: 168, endPoint x: 149, endPoint y: 162, distance: 6.3
click at [149, 162] on ul "1 Child Directed Speech 5 Facial Expressions 2 Tuning In 4 Gestures 3 Touch" at bounding box center [150, 76] width 58 height 245
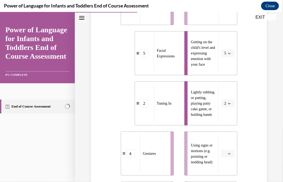
scroll to position [131, 0]
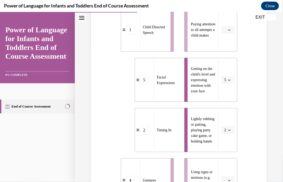
click at [228, 129] on icon "button" at bounding box center [229, 130] width 3 height 3
click at [240, 114] on div "Question 04/10 Please match each example with the correct element of responsive…" at bounding box center [179, 123] width 179 height 392
click at [228, 129] on button "2" at bounding box center [227, 130] width 13 height 8
click at [221, 98] on span "3" at bounding box center [222, 96] width 2 height 4
click at [220, 98] on li "Getting on the child's level and expressing emotion with your face 5" at bounding box center [211, 80] width 53 height 44
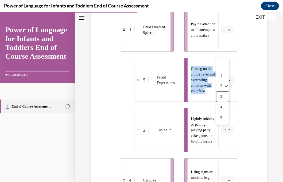
click at [220, 98] on li "Getting on the child's level and expressing emotion with your face 5" at bounding box center [211, 80] width 53 height 44
drag, startPoint x: 220, startPoint y: 98, endPoint x: 241, endPoint y: 131, distance: 38.7
click at [241, 131] on div "Question 04/10 Please match each example with the correct element of responsive…" at bounding box center [179, 123] width 179 height 392
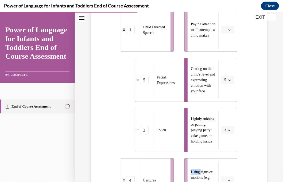
click at [241, 131] on div "Question 04/10 Please match each example with the correct element of responsive…" at bounding box center [179, 123] width 179 height 392
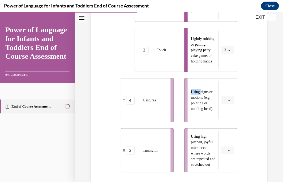
scroll to position [238, 0]
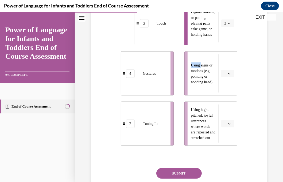
click at [254, 99] on div "Question 04/10 Please match each example with the correct element of responsive…" at bounding box center [179, 16] width 179 height 392
click at [228, 73] on icon "button" at bounding box center [229, 73] width 3 height 3
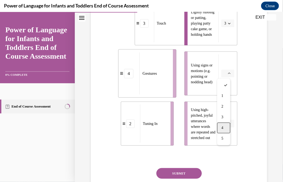
click at [225, 127] on div "4" at bounding box center [223, 127] width 13 height 11
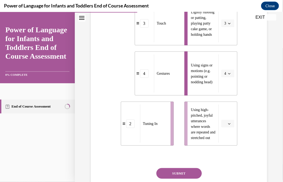
click at [228, 123] on icon "button" at bounding box center [229, 123] width 3 height 3
click at [222, 70] on span "1" at bounding box center [223, 69] width 2 height 4
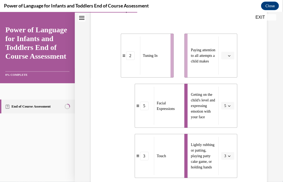
scroll to position [104, 0]
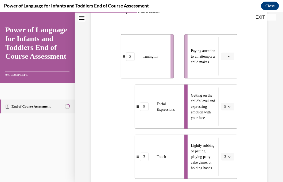
click at [228, 56] on icon "button" at bounding box center [229, 56] width 2 height 1
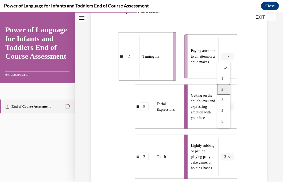
click at [223, 89] on span "2" at bounding box center [223, 89] width 2 height 4
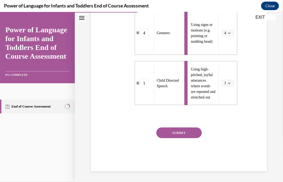
click at [187, 131] on button "SUBMIT" at bounding box center [178, 133] width 45 height 11
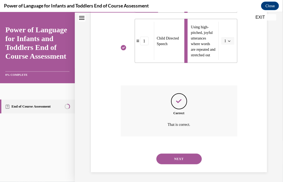
scroll to position [322, 0]
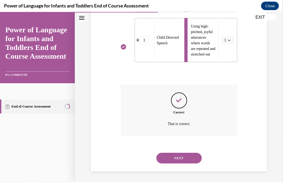
click at [191, 157] on button "NEXT" at bounding box center [178, 158] width 45 height 11
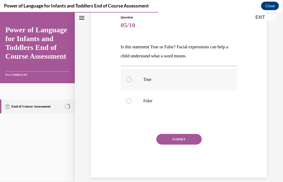
click at [128, 78] on div at bounding box center [128, 79] width 5 height 5
click at [128, 78] on input "True" at bounding box center [128, 79] width 5 height 5
radio input "true"
click at [164, 138] on button "SUBMIT" at bounding box center [178, 139] width 45 height 11
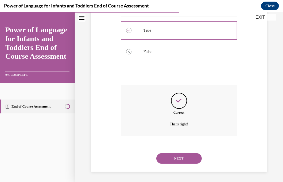
scroll to position [109, 0]
click at [186, 158] on button "NEXT" at bounding box center [178, 158] width 45 height 11
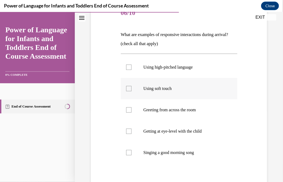
scroll to position [80, 0]
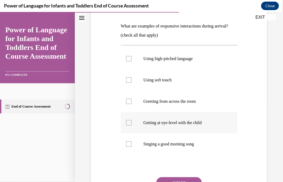
click at [127, 123] on div at bounding box center [128, 122] width 5 height 5
click at [127, 123] on input "Getting at eye-level with the child" at bounding box center [128, 122] width 5 height 5
checkbox input "true"
click at [129, 144] on div at bounding box center [128, 143] width 5 height 5
click at [129, 144] on input "Singing a good morning song" at bounding box center [128, 143] width 5 height 5
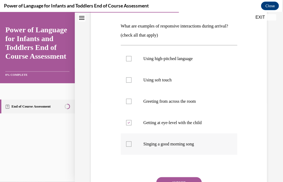
checkbox input "true"
click at [129, 80] on div at bounding box center [128, 79] width 5 height 5
click at [129, 80] on input "Using soft touch" at bounding box center [128, 79] width 5 height 5
checkbox input "true"
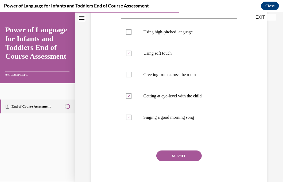
click at [186, 156] on button "SUBMIT" at bounding box center [178, 156] width 45 height 11
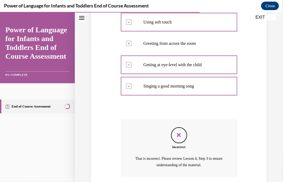
scroll to position [179, 0]
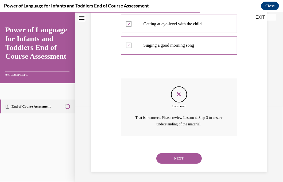
click at [183, 156] on button "NEXT" at bounding box center [178, 158] width 45 height 11
click at [0, 12] on p "Pronouncing words clearly" at bounding box center [0, 12] width 0 height 0
click at [0, 12] on input "Pronouncing words clearly" at bounding box center [0, 12] width 0 height 0
checkbox input "true"
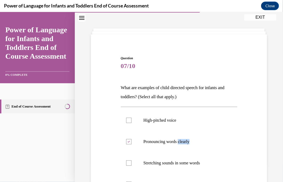
scroll to position [27, 0]
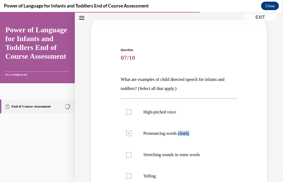
click at [220, 96] on div "Question 07/10 What are examples of child directed speech for infants and toddl…" at bounding box center [179, 150] width 117 height 206
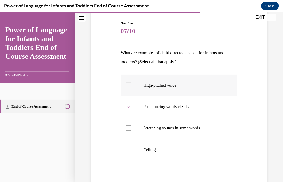
click at [126, 86] on div at bounding box center [128, 85] width 5 height 5
click at [126, 86] on input "High-pitched voice" at bounding box center [128, 85] width 5 height 5
checkbox input "true"
click at [127, 127] on div at bounding box center [128, 127] width 5 height 5
click at [127, 127] on input "Stretching sounds in some words" at bounding box center [128, 127] width 5 height 5
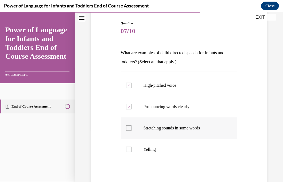
checkbox input "true"
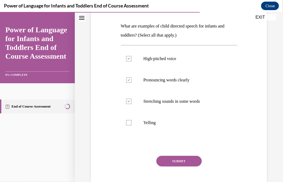
click at [183, 160] on button "SUBMIT" at bounding box center [178, 161] width 45 height 11
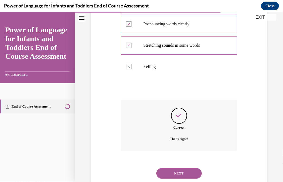
scroll to position [152, 0]
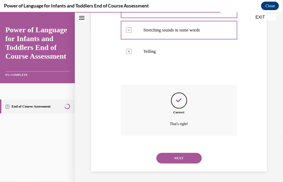
click at [183, 160] on button "NEXT" at bounding box center [178, 158] width 45 height 11
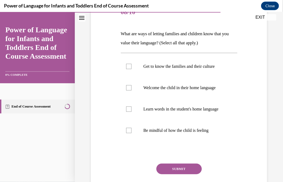
scroll to position [80, 0]
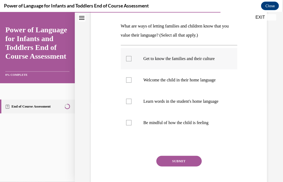
click at [128, 61] on div at bounding box center [128, 58] width 5 height 5
click at [128, 61] on input "Get to know the families and their culture" at bounding box center [128, 58] width 5 height 5
checkbox input "true"
click at [128, 83] on div at bounding box center [128, 79] width 5 height 5
click at [128, 83] on input "Welcome the child in their home language" at bounding box center [128, 79] width 5 height 5
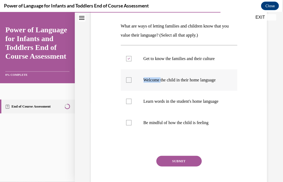
click at [128, 83] on div at bounding box center [128, 79] width 5 height 5
click at [128, 83] on input "Welcome the child in their home language" at bounding box center [128, 79] width 5 height 5
click at [128, 83] on div at bounding box center [128, 79] width 5 height 5
click at [128, 83] on input "Welcome the child in their home language" at bounding box center [128, 79] width 5 height 5
checkbox input "true"
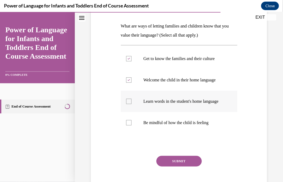
click at [128, 104] on div at bounding box center [128, 101] width 5 height 5
click at [128, 104] on input "Learn words in the student's home language" at bounding box center [128, 101] width 5 height 5
checkbox input "true"
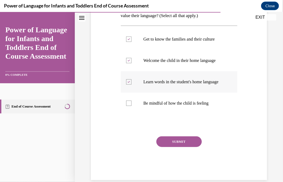
scroll to position [107, 0]
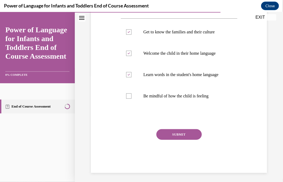
click at [170, 140] on button "SUBMIT" at bounding box center [178, 134] width 45 height 11
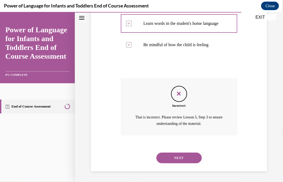
scroll to position [174, 0]
click at [184, 159] on button "NEXT" at bounding box center [178, 158] width 45 height 11
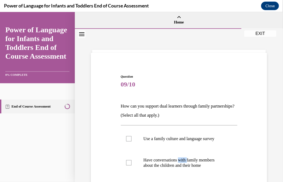
click at [184, 159] on p "Have conversations with family members about the children and their home" at bounding box center [184, 163] width 80 height 11
click at [132, 160] on input "Have conversations with family members about the children and their home" at bounding box center [128, 162] width 5 height 5
checkbox input "true"
click at [145, 92] on div "Question 09/10 How can you support dual learners through family partnerships? (…" at bounding box center [179, 169] width 117 height 190
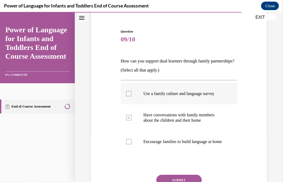
scroll to position [53, 0]
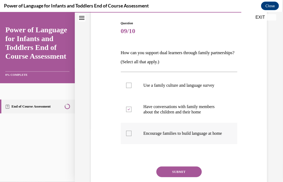
click at [128, 136] on div at bounding box center [128, 133] width 5 height 5
click at [128, 136] on input "Encourage families to build language at home" at bounding box center [128, 133] width 5 height 5
checkbox input "true"
click at [128, 86] on div at bounding box center [128, 85] width 5 height 5
click at [128, 86] on input "Use a family culture and language survey" at bounding box center [128, 85] width 5 height 5
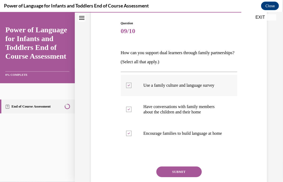
click at [127, 86] on div at bounding box center [128, 85] width 5 height 5
click at [127, 86] on input "Use a family culture and language survey" at bounding box center [128, 85] width 5 height 5
checkbox input "false"
click at [174, 174] on button "SUBMIT" at bounding box center [178, 172] width 45 height 11
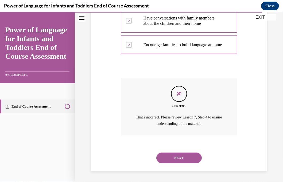
scroll to position [147, 0]
click at [176, 163] on button "NEXT" at bounding box center [178, 158] width 45 height 11
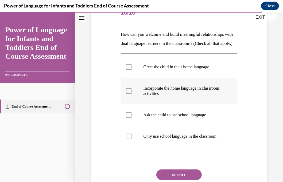
scroll to position [80, 0]
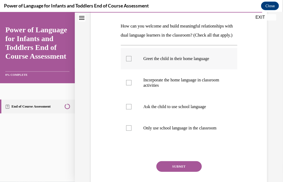
click at [128, 61] on div at bounding box center [128, 58] width 5 height 5
click at [128, 61] on input "Greet the child in their home language" at bounding box center [128, 58] width 5 height 5
checkbox input "true"
click at [129, 85] on div at bounding box center [128, 82] width 5 height 5
click at [129, 85] on input "Incorporate the home language in classroom activities" at bounding box center [128, 82] width 5 height 5
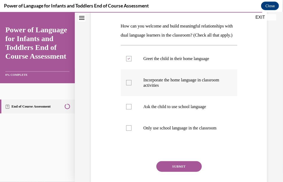
checkbox input "true"
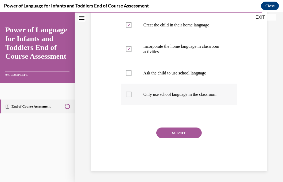
scroll to position [128, 0]
click at [175, 133] on button "SUBMIT" at bounding box center [178, 133] width 45 height 11
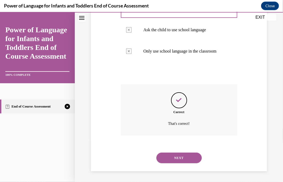
scroll to position [171, 0]
click at [185, 158] on button "NEXT" at bounding box center [178, 158] width 45 height 11
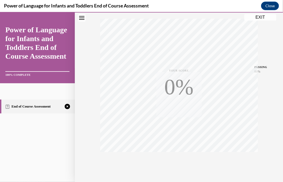
scroll to position [103, 0]
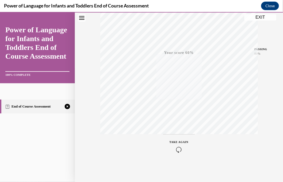
click at [176, 147] on icon "button" at bounding box center [179, 150] width 19 height 6
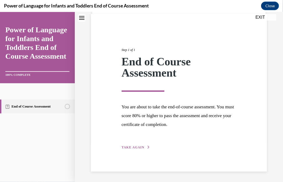
click at [141, 144] on div "Step 1 of 1 End of Course Assessment You are about to take the end-of-course as…" at bounding box center [179, 92] width 123 height 115
click at [142, 147] on span "TAKE AGAIN" at bounding box center [133, 147] width 23 height 4
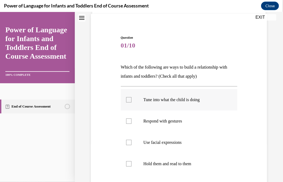
click at [129, 100] on div at bounding box center [128, 99] width 5 height 5
click at [129, 100] on input "Tune into what the child is doing" at bounding box center [128, 99] width 5 height 5
checkbox input "true"
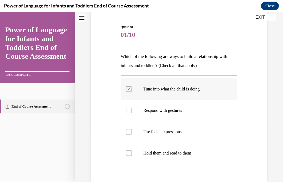
scroll to position [66, 0]
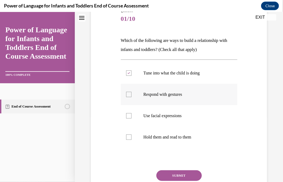
click at [128, 95] on div at bounding box center [128, 94] width 5 height 5
click at [128, 95] on input "Respond with gestures" at bounding box center [128, 94] width 5 height 5
checkbox input "true"
click at [129, 117] on div at bounding box center [128, 115] width 5 height 5
click at [129, 117] on input "Use facial expressions" at bounding box center [128, 115] width 5 height 5
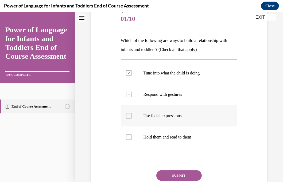
checkbox input "true"
click at [129, 137] on div at bounding box center [128, 137] width 5 height 5
click at [129, 137] on input "Hold them and read to them" at bounding box center [128, 137] width 5 height 5
checkbox input "true"
click at [169, 174] on button "SUBMIT" at bounding box center [178, 175] width 45 height 11
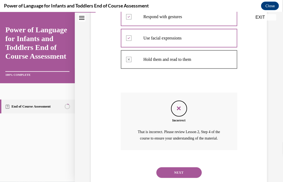
scroll to position [158, 0]
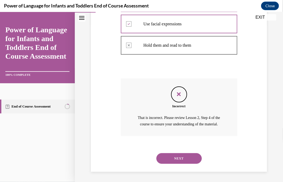
click at [174, 160] on button "NEXT" at bounding box center [178, 158] width 45 height 11
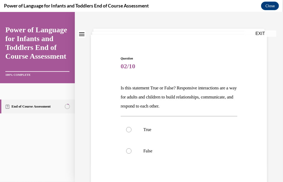
scroll to position [27, 0]
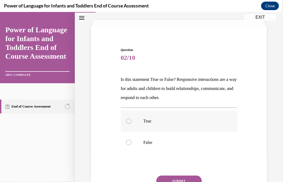
click at [130, 121] on div at bounding box center [128, 120] width 5 height 5
click at [130, 121] on input "True" at bounding box center [128, 120] width 5 height 5
radio input "true"
click at [168, 177] on button "SUBMIT" at bounding box center [178, 181] width 45 height 11
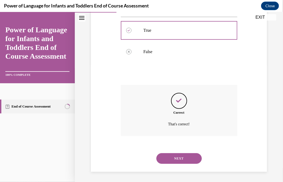
scroll to position [118, 0]
click at [186, 159] on button "NEXT" at bounding box center [178, 158] width 45 height 11
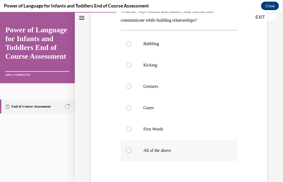
scroll to position [107, 0]
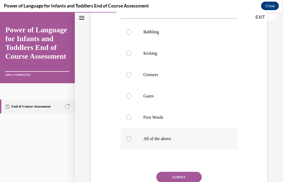
click at [131, 139] on label "All of the above" at bounding box center [179, 138] width 117 height 21
click at [131, 139] on input "All of the above" at bounding box center [128, 138] width 5 height 5
radio input "true"
click at [181, 177] on button "SUBMIT" at bounding box center [178, 177] width 45 height 11
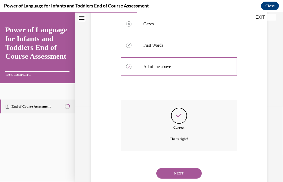
scroll to position [194, 0]
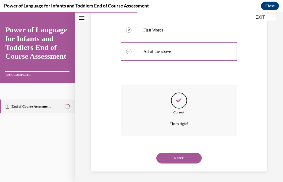
click at [182, 158] on button "NEXT" at bounding box center [178, 158] width 45 height 11
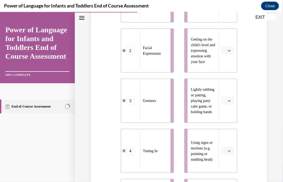
scroll to position [134, 0]
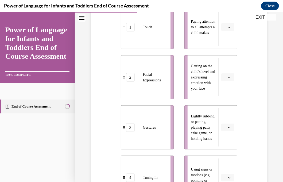
click at [228, 26] on icon "button" at bounding box center [229, 27] width 3 height 3
click at [228, 26] on icon "button" at bounding box center [229, 26] width 3 height 3
click at [228, 26] on icon "button" at bounding box center [229, 26] width 2 height 1
click at [225, 80] on div "4" at bounding box center [223, 81] width 13 height 11
click at [228, 76] on button "button" at bounding box center [227, 77] width 13 height 8
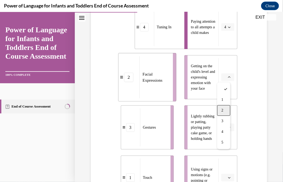
click at [225, 109] on div "2" at bounding box center [223, 110] width 13 height 11
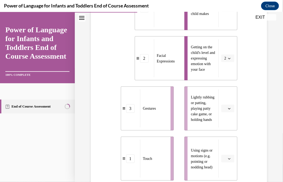
scroll to position [160, 0]
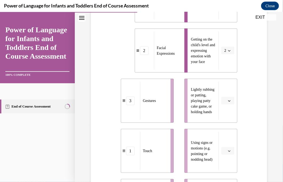
click at [228, 99] on icon "button" at bounding box center [229, 100] width 3 height 3
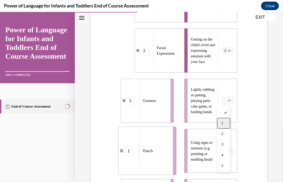
click at [224, 125] on div "1" at bounding box center [223, 123] width 13 height 11
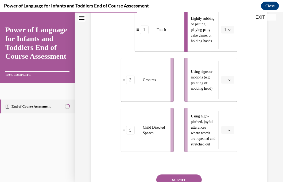
scroll to position [241, 0]
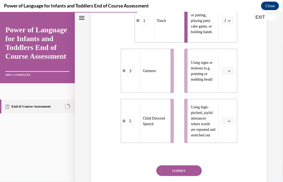
click at [228, 70] on icon "button" at bounding box center [229, 71] width 3 height 3
click at [225, 113] on div "3" at bounding box center [223, 114] width 13 height 11
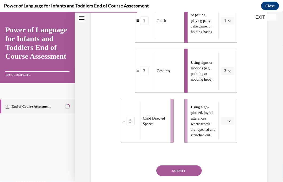
click at [225, 113] on li "Using high-pitched, joyful utterances where words are repeated and stretched out" at bounding box center [211, 121] width 53 height 44
click at [228, 123] on span "button" at bounding box center [230, 121] width 4 height 4
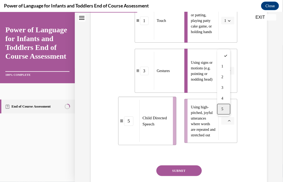
click at [226, 111] on div "5" at bounding box center [223, 109] width 13 height 11
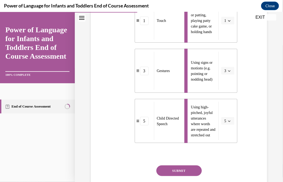
click at [191, 171] on button "SUBMIT" at bounding box center [178, 171] width 45 height 11
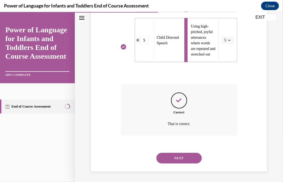
scroll to position [322, 0]
click at [190, 158] on button "NEXT" at bounding box center [178, 158] width 45 height 11
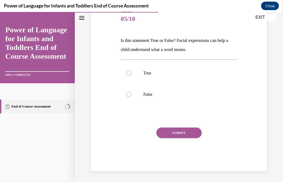
scroll to position [59, 0]
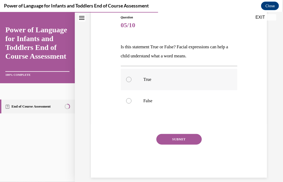
click at [128, 82] on div at bounding box center [128, 79] width 5 height 5
click at [128, 82] on input "True" at bounding box center [128, 79] width 5 height 5
radio input "true"
click at [176, 143] on button "SUBMIT" at bounding box center [178, 139] width 45 height 11
click at [176, 143] on div "SUBMIT" at bounding box center [179, 147] width 117 height 27
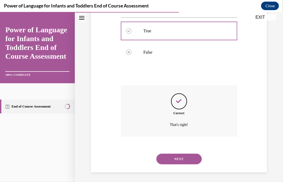
scroll to position [109, 0]
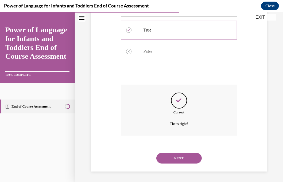
click at [185, 158] on button "NEXT" at bounding box center [178, 158] width 45 height 11
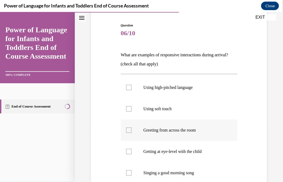
scroll to position [53, 0]
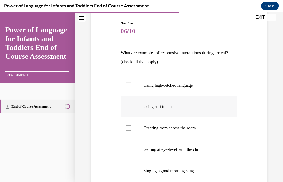
click at [164, 105] on p "Using soft touch" at bounding box center [184, 106] width 80 height 5
click at [132, 105] on input "Using soft touch" at bounding box center [128, 106] width 5 height 5
checkbox input "true"
click at [162, 87] on p "Using high-pitched language" at bounding box center [184, 85] width 80 height 5
click at [132, 87] on input "Using high-pitched language" at bounding box center [128, 85] width 5 height 5
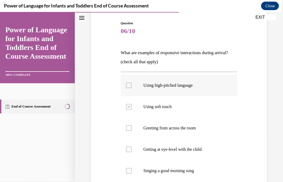
checkbox input "true"
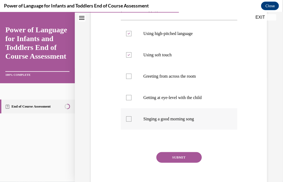
scroll to position [107, 0]
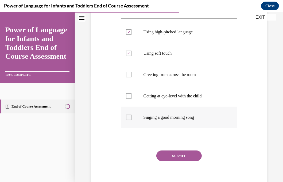
click at [130, 117] on div at bounding box center [128, 117] width 5 height 5
click at [130, 117] on input "Singing a good morning song" at bounding box center [128, 117] width 5 height 5
checkbox input "true"
click at [128, 96] on div at bounding box center [128, 95] width 5 height 5
click at [128, 96] on input "Getting at eye-level with the child" at bounding box center [128, 95] width 5 height 5
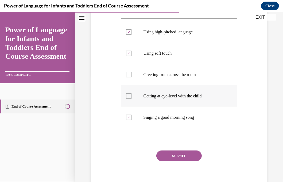
checkbox input "true"
click at [170, 159] on button "SUBMIT" at bounding box center [178, 156] width 45 height 11
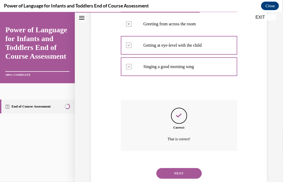
scroll to position [173, 0]
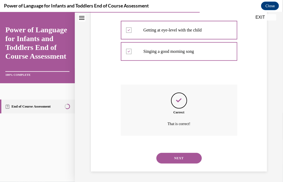
click at [183, 159] on button "NEXT" at bounding box center [178, 158] width 45 height 11
click at [0, 12] on p "Pronouncing words clearly" at bounding box center [0, 12] width 0 height 0
click at [0, 12] on input "Pronouncing words clearly" at bounding box center [0, 12] width 0 height 0
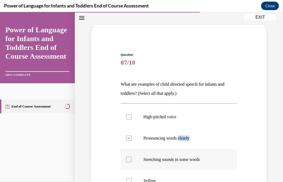
scroll to position [53, 0]
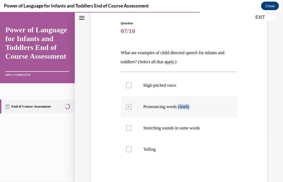
click at [229, 117] on label "Pronouncing words clearly" at bounding box center [179, 106] width 117 height 21
click at [132, 109] on input "Pronouncing words clearly" at bounding box center [128, 106] width 5 height 5
checkbox input "false"
click at [128, 85] on div at bounding box center [128, 85] width 5 height 5
click at [128, 85] on input "High-pitched voice" at bounding box center [128, 85] width 5 height 5
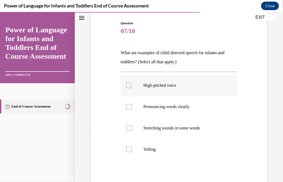
checkbox input "true"
click at [129, 108] on div at bounding box center [128, 106] width 5 height 5
click at [129, 108] on input "Pronouncing words clearly" at bounding box center [128, 106] width 5 height 5
checkbox input "true"
click at [127, 130] on div at bounding box center [128, 127] width 5 height 5
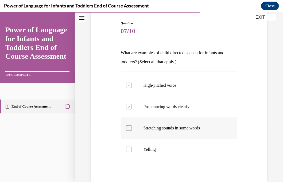
click at [127, 130] on input "Stretching sounds in some words" at bounding box center [128, 127] width 5 height 5
click at [127, 130] on div at bounding box center [128, 127] width 5 height 5
click at [127, 130] on input "Stretching sounds in some words" at bounding box center [128, 127] width 5 height 5
click at [128, 130] on div at bounding box center [128, 127] width 5 height 5
click at [128, 130] on input "Stretching sounds in some words" at bounding box center [128, 127] width 5 height 5
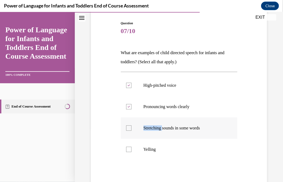
checkbox input "true"
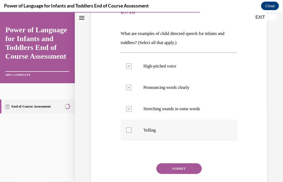
scroll to position [80, 0]
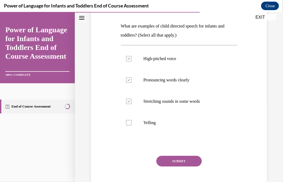
click at [181, 160] on button "SUBMIT" at bounding box center [178, 161] width 45 height 11
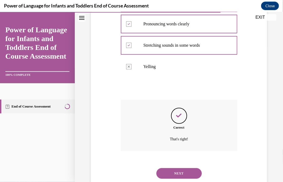
scroll to position [152, 0]
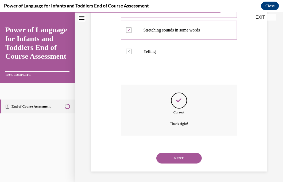
click at [180, 158] on button "NEXT" at bounding box center [178, 158] width 45 height 11
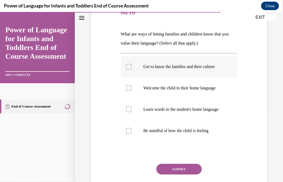
scroll to position [80, 0]
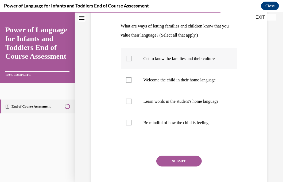
click at [129, 61] on div at bounding box center [128, 58] width 5 height 5
click at [129, 61] on input "Get to know the families and their culture" at bounding box center [128, 58] width 5 height 5
click at [129, 61] on div at bounding box center [128, 58] width 5 height 5
click at [129, 61] on input "Get to know the families and their culture" at bounding box center [128, 58] width 5 height 5
drag, startPoint x: 129, startPoint y: 62, endPoint x: 113, endPoint y: 69, distance: 17.2
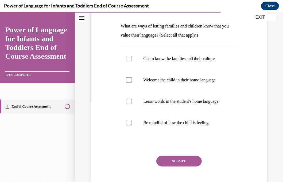
click at [113, 69] on div "Question 08/10 What are ways of letting families and children know that you val…" at bounding box center [179, 89] width 179 height 222
click at [127, 60] on div at bounding box center [128, 58] width 5 height 5
click at [127, 60] on input "Get to know the families and their culture" at bounding box center [128, 58] width 5 height 5
checkbox input "true"
click at [128, 83] on div at bounding box center [128, 79] width 5 height 5
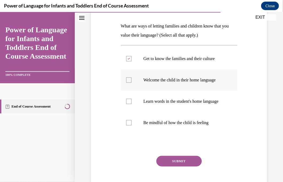
click at [128, 83] on input "Welcome the child in their home language" at bounding box center [128, 79] width 5 height 5
checkbox input "true"
click at [129, 104] on div at bounding box center [128, 101] width 5 height 5
click at [129, 104] on input "Learn words in the student's home language" at bounding box center [128, 101] width 5 height 5
checkbox input "true"
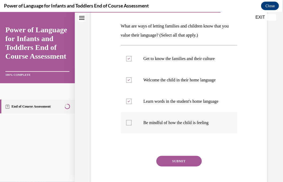
click at [128, 125] on div at bounding box center [128, 122] width 5 height 5
click at [128, 125] on input "Be mindful of how the child is feeling" at bounding box center [128, 122] width 5 height 5
checkbox input "true"
click at [179, 167] on button "SUBMIT" at bounding box center [178, 161] width 45 height 11
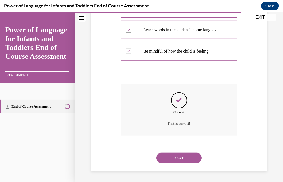
scroll to position [168, 0]
click at [184, 159] on button "NEXT" at bounding box center [178, 158] width 45 height 11
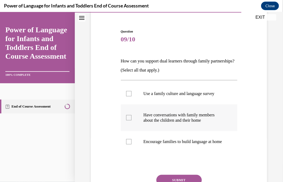
scroll to position [53, 0]
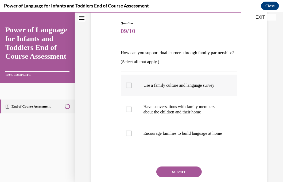
click at [128, 85] on div at bounding box center [128, 85] width 5 height 5
click at [128, 85] on input "Use a family culture and language survey" at bounding box center [128, 85] width 5 height 5
checkbox input "true"
click at [127, 111] on div at bounding box center [128, 109] width 5 height 5
click at [127, 111] on input "Have conversations with family members about the children and their home" at bounding box center [128, 109] width 5 height 5
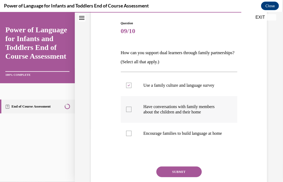
checkbox input "true"
click at [128, 135] on div at bounding box center [128, 133] width 5 height 5
click at [128, 135] on input "Encourage families to build language at home" at bounding box center [128, 133] width 5 height 5
click at [129, 135] on icon at bounding box center [129, 134] width 2 height 2
click at [129, 135] on input "Encourage families to build language at home" at bounding box center [128, 133] width 5 height 5
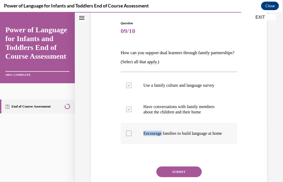
click at [127, 136] on div at bounding box center [128, 133] width 5 height 5
click at [127, 136] on input "Encourage families to build language at home" at bounding box center [128, 133] width 5 height 5
checkbox input "true"
click at [179, 176] on button "SUBMIT" at bounding box center [178, 172] width 45 height 11
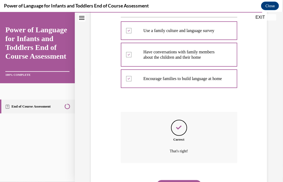
scroll to position [141, 0]
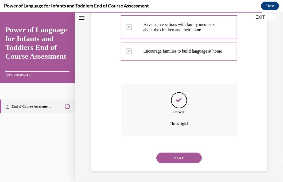
click at [178, 156] on button "NEXT" at bounding box center [178, 158] width 45 height 11
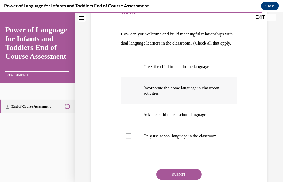
scroll to position [80, 0]
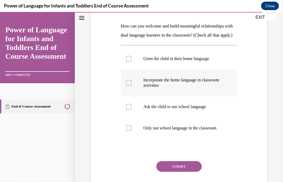
click at [128, 85] on div at bounding box center [128, 82] width 5 height 5
click at [128, 85] on input "Incorporate the home language in classroom activities" at bounding box center [128, 82] width 5 height 5
checkbox input "true"
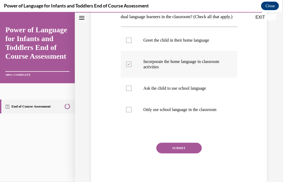
scroll to position [107, 0]
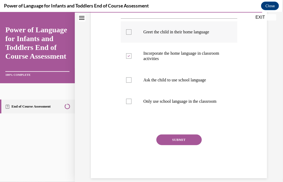
click at [129, 34] on div at bounding box center [128, 31] width 5 height 5
click at [129, 34] on input "Greet the child in their home language" at bounding box center [128, 31] width 5 height 5
checkbox input "true"
click at [191, 145] on button "SUBMIT" at bounding box center [178, 140] width 45 height 11
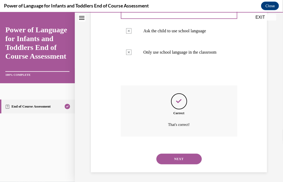
scroll to position [171, 0]
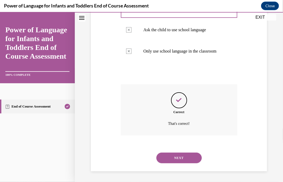
click at [187, 160] on button "NEXT" at bounding box center [178, 158] width 45 height 11
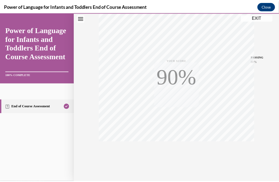
scroll to position [103, 0]
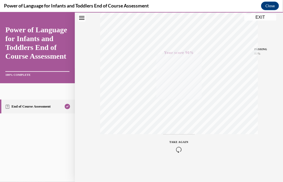
click at [260, 17] on button "EXIT" at bounding box center [260, 17] width 32 height 6
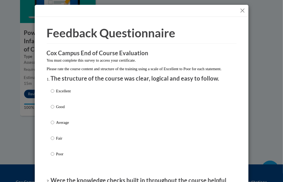
click at [243, 9] on button "Close" at bounding box center [242, 10] width 7 height 7
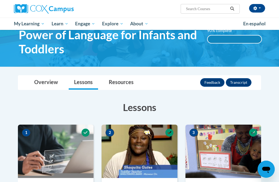
scroll to position [27, 0]
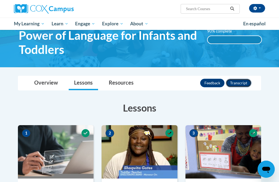
click at [236, 82] on button "Transcript" at bounding box center [239, 83] width 26 height 9
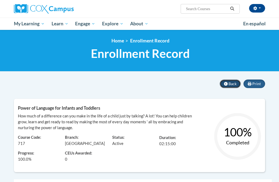
click at [229, 82] on span "Back" at bounding box center [233, 84] width 8 height 5
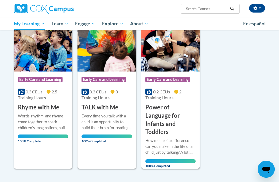
scroll to position [107, 0]
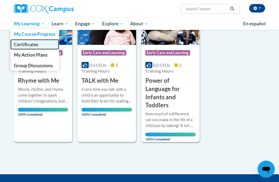
click at [33, 44] on span "Certificates" at bounding box center [26, 45] width 25 height 6
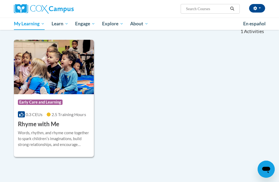
scroll to position [107, 0]
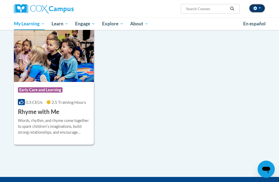
click at [263, 10] on button "button" at bounding box center [257, 8] width 16 height 9
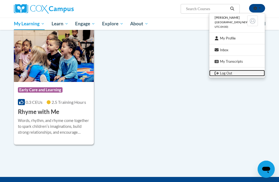
click at [226, 74] on link "Log Out" at bounding box center [237, 73] width 56 height 7
